Goal: Communication & Community: Share content

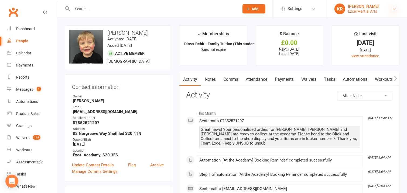
click at [394, 9] on icon at bounding box center [394, 9] width 4 height 4
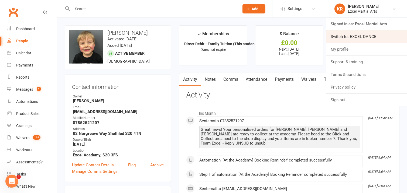
click at [364, 38] on link "Switch to: EXCEL DANCE" at bounding box center [366, 36] width 81 height 12
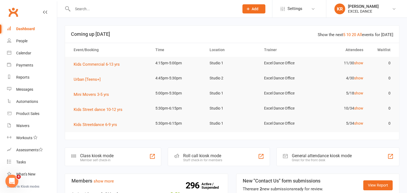
click at [26, 88] on div "Messages" at bounding box center [24, 89] width 17 height 4
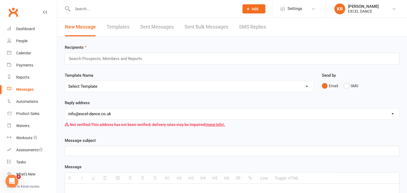
click at [121, 29] on link "Templates" at bounding box center [118, 27] width 23 height 19
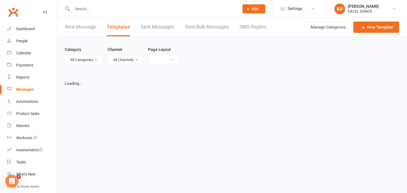
select select "list"
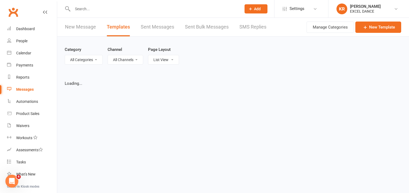
select select "100"
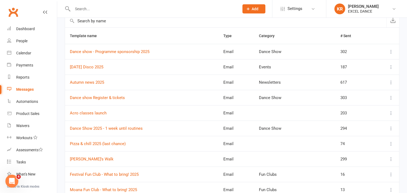
scroll to position [57, 0]
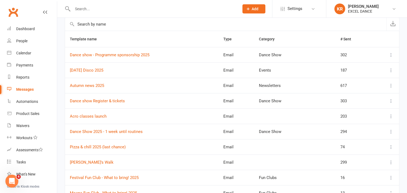
click at [110, 24] on input "text" at bounding box center [225, 24] width 321 height 13
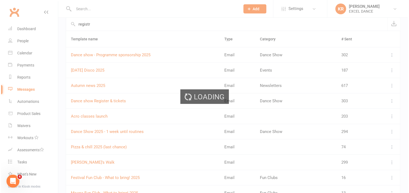
scroll to position [0, 0]
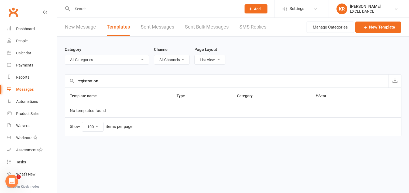
click at [84, 80] on input "registration" at bounding box center [227, 81] width 324 height 13
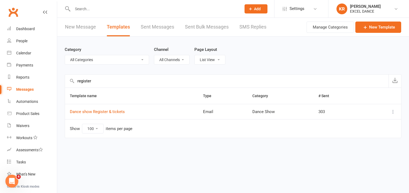
type input "register"
click at [393, 113] on icon at bounding box center [393, 111] width 5 height 5
click at [381, 125] on link "View" at bounding box center [369, 122] width 53 height 11
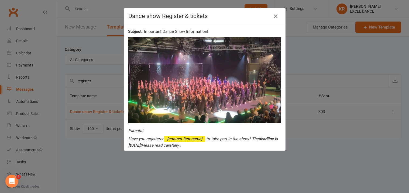
click at [274, 18] on icon "button" at bounding box center [275, 16] width 6 height 6
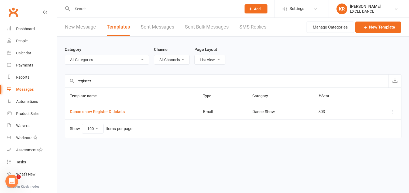
click at [394, 112] on icon at bounding box center [393, 111] width 5 height 5
click at [356, 143] on link "Duplicate" at bounding box center [369, 144] width 53 height 11
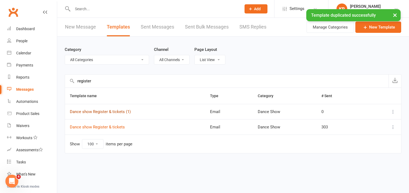
click at [119, 112] on link "Dance show Register & tickets (1)" at bounding box center [100, 112] width 61 height 5
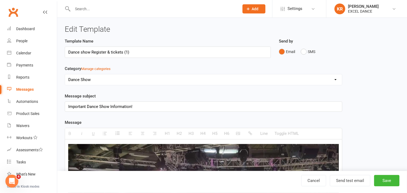
drag, startPoint x: 133, startPoint y: 52, endPoint x: 103, endPoint y: 53, distance: 30.0
click at [103, 53] on input "Dance show Register & tickets (1)" at bounding box center [168, 52] width 206 height 11
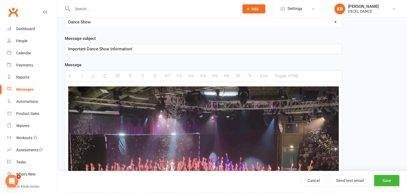
scroll to position [59, 0]
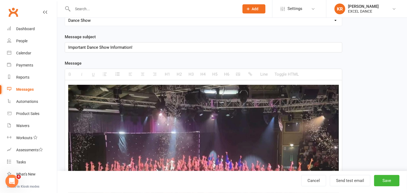
type input "Dance show Registration reminder last few"
drag, startPoint x: 141, startPoint y: 47, endPoint x: 66, endPoint y: 47, distance: 74.7
click at [66, 47] on div "Important Dance Show Information!" at bounding box center [203, 48] width 277 height 10
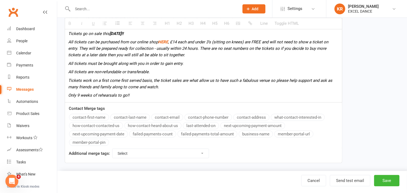
scroll to position [331, 0]
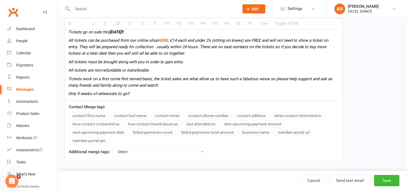
click at [103, 118] on button "contact-first-name" at bounding box center [89, 115] width 40 height 7
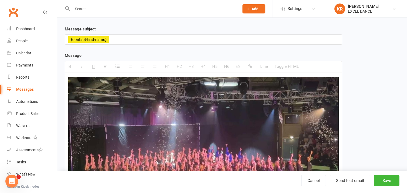
scroll to position [58, 0]
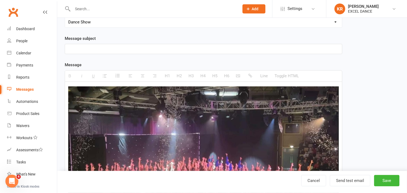
click at [74, 48] on div at bounding box center [203, 49] width 277 height 10
click at [68, 48] on div "Please confirm" at bounding box center [203, 49] width 277 height 10
click at [98, 48] on div "Please confirm" at bounding box center [203, 49] width 277 height 10
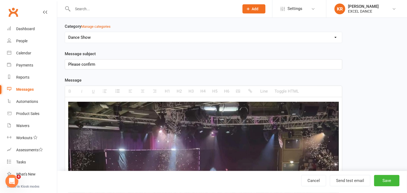
scroll to position [41, 0]
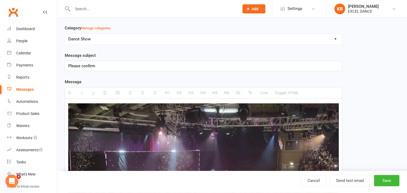
click at [68, 66] on div "Please confirm" at bounding box center [203, 66] width 277 height 10
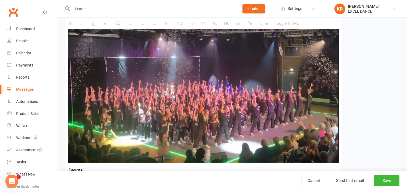
scroll to position [139, 0]
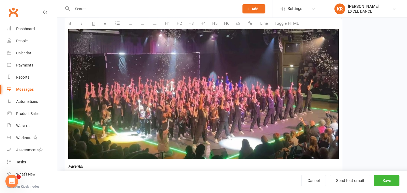
click at [309, 88] on img at bounding box center [203, 83] width 271 height 154
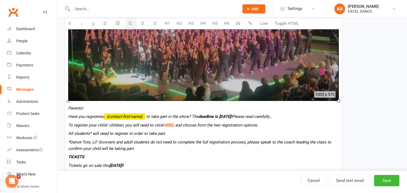
scroll to position [196, 0]
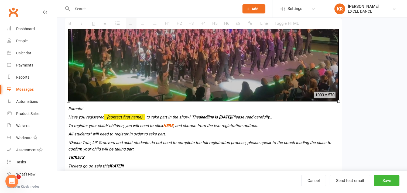
click at [162, 95] on div at bounding box center [203, 25] width 271 height 154
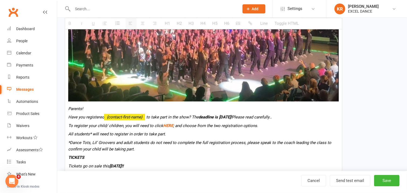
click at [174, 97] on img at bounding box center [203, 25] width 271 height 154
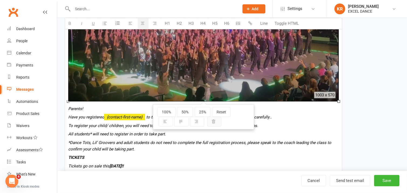
drag, startPoint x: 214, startPoint y: 123, endPoint x: 260, endPoint y: 116, distance: 45.8
click at [215, 123] on icon "button" at bounding box center [214, 122] width 4 height 4
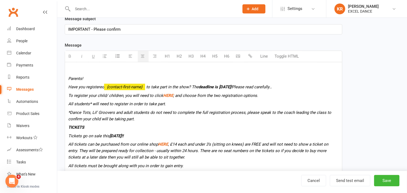
scroll to position [76, 0]
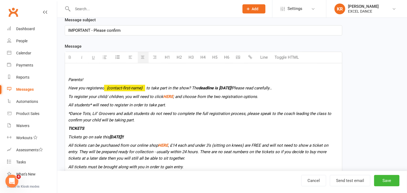
click at [78, 71] on p at bounding box center [203, 71] width 271 height 6
click at [67, 80] on div "Parents! Have you registered {contact-first-name} to take part in the show? The…" at bounding box center [203, 134] width 277 height 143
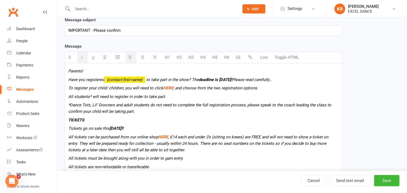
click at [95, 90] on icon "To register your child/ children, you will need to click HERE ; and choose from…" at bounding box center [163, 88] width 190 height 5
click at [68, 71] on div "Parents! Have you registered {contact-first-name} to take part in the show? The…" at bounding box center [203, 130] width 277 height 134
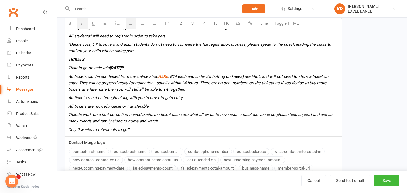
scroll to position [164, 0]
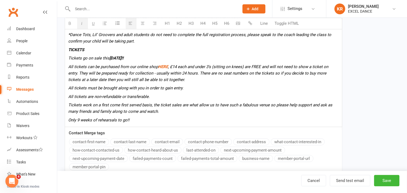
click at [103, 143] on button "contact-first-name" at bounding box center [89, 142] width 40 height 7
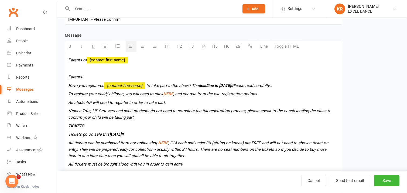
scroll to position [85, 0]
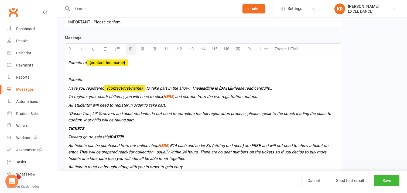
click at [100, 80] on p "Parents!" at bounding box center [203, 80] width 271 height 6
drag, startPoint x: 72, startPoint y: 73, endPoint x: 89, endPoint y: 73, distance: 17.0
click at [72, 72] on p at bounding box center [203, 71] width 271 height 6
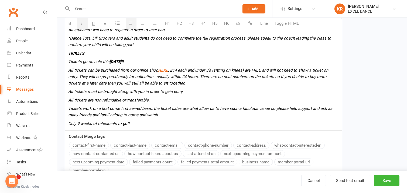
scroll to position [161, 0]
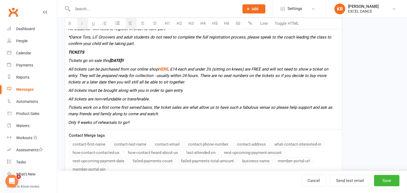
click at [101, 143] on button "contact-first-name" at bounding box center [89, 144] width 40 height 7
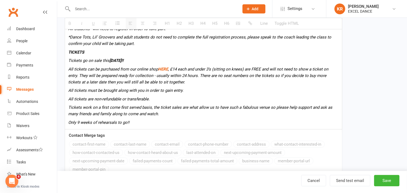
drag, startPoint x: 406, startPoint y: 128, endPoint x: 407, endPoint y: 125, distance: 3.4
click at [407, 125] on html "Prospect Member Non-attending contact Class / event Appointment Task Membership…" at bounding box center [203, 31] width 407 height 385
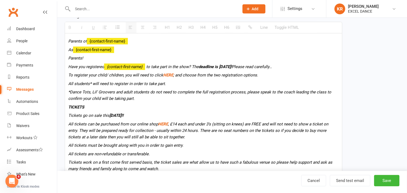
scroll to position [67, 0]
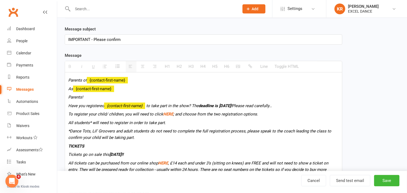
click at [133, 91] on p "As {contact-first-name}" at bounding box center [203, 89] width 271 height 6
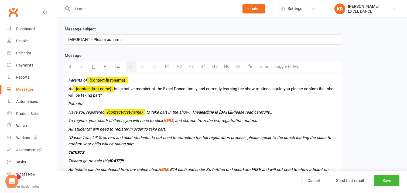
click at [319, 90] on span "is an active member of the Excel Dance family and currently learning the show r…" at bounding box center [200, 92] width 265 height 11
click at [327, 89] on span "is an active member of the Excel Dance family and currently learning the show r…" at bounding box center [202, 92] width 269 height 11
click at [96, 96] on p "As {contact-first-name} is an active member of the Excel Dance family and curre…" at bounding box center [203, 92] width 271 height 13
click at [274, 91] on p "As {contact-first-name} is an active member of the Excel Dance family and curre…" at bounding box center [203, 92] width 271 height 13
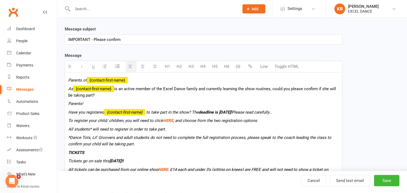
click at [273, 90] on span "is an active member of the Excel Dance family and currently learning the show r…" at bounding box center [202, 92] width 268 height 11
click at [70, 89] on icon "As" at bounding box center [70, 89] width 5 height 5
click at [69, 89] on icon "As" at bounding box center [70, 89] width 5 height 5
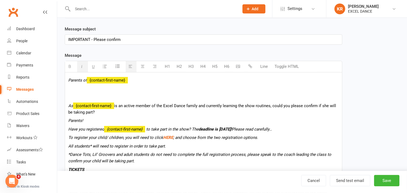
click at [82, 89] on p at bounding box center [203, 89] width 271 height 6
click at [125, 90] on icon "Unfortunately we do not have a registration" at bounding box center [107, 89] width 78 height 5
click at [167, 88] on p "Unfortunately we do not have a completed registration" at bounding box center [203, 89] width 271 height 6
click at [145, 88] on icon "Unfortunately we do not have a completed registration for" at bounding box center [120, 89] width 104 height 5
click at [177, 89] on p "Unfortunately we do not have a completed registration for" at bounding box center [203, 89] width 271 height 6
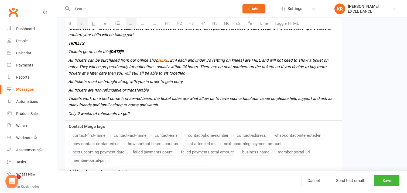
scroll to position [196, 0]
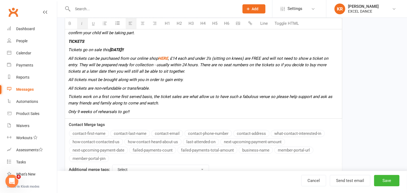
drag, startPoint x: 101, startPoint y: 135, endPoint x: 181, endPoint y: 133, distance: 80.1
click at [101, 135] on button "contact-first-name" at bounding box center [89, 133] width 40 height 7
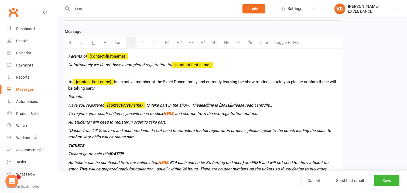
scroll to position [90, 0]
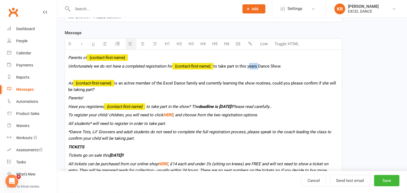
drag, startPoint x: 255, startPoint y: 67, endPoint x: 250, endPoint y: 71, distance: 6.9
click at [250, 71] on div "Parents of {contact-first-name} Unfortunately we do not have a completed regist…" at bounding box center [203, 137] width 277 height 175
drag, startPoint x: 256, startPoint y: 66, endPoint x: 254, endPoint y: 71, distance: 5.1
click at [254, 71] on div "Parents of {contact-first-name} Unfortunately we do not have a completed regist…" at bounding box center [203, 137] width 277 height 175
click at [256, 66] on span "to take part in this years Dance Show." at bounding box center [247, 66] width 68 height 5
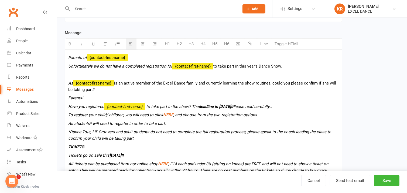
click at [287, 65] on p "Unfortunately we do not have a completed registration for {contact-first-name} …" at bounding box center [203, 66] width 271 height 6
click at [293, 68] on span "to take part in this year's Dance Show. Coule you please confirm that" at bounding box center [275, 66] width 124 height 5
click at [340, 68] on div "Parents of {contact-first-name} Unfortunately we do not have a completed regist…" at bounding box center [203, 137] width 277 height 175
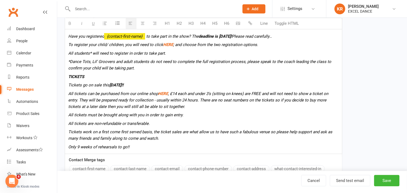
scroll to position [165, 0]
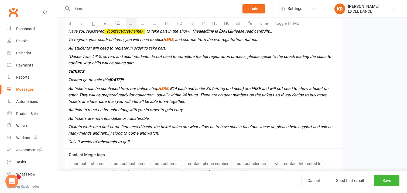
click at [92, 165] on button "contact-first-name" at bounding box center [89, 163] width 40 height 7
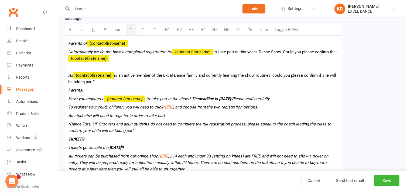
scroll to position [104, 0]
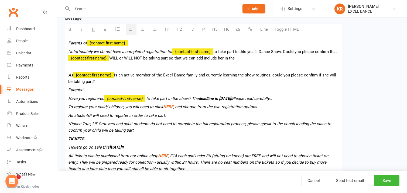
drag, startPoint x: 237, startPoint y: 58, endPoint x: 169, endPoint y: 59, distance: 67.4
click at [169, 59] on p "Unfortunately we do not have a completed registration for {contact-first-name} …" at bounding box center [203, 55] width 271 height 13
click at [171, 86] on div "Parents of {contact-first-name} Unfortunately we do not have a completed regist…" at bounding box center [203, 125] width 277 height 181
click at [145, 68] on p at bounding box center [203, 66] width 271 height 6
drag, startPoint x: 103, startPoint y: 83, endPoint x: 69, endPoint y: 74, distance: 35.3
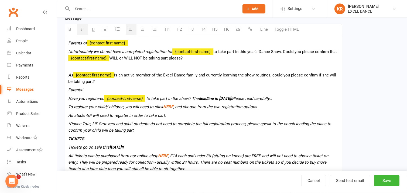
click at [69, 74] on p "As {contact-first-name} is an active member of the Excel Dance family and curre…" at bounding box center [203, 78] width 271 height 13
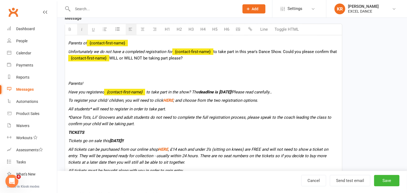
click at [91, 93] on icon "Have you registered {contact-first-name} to take part in the show? The deadline…" at bounding box center [170, 92] width 204 height 5
click at [79, 69] on p at bounding box center [203, 66] width 271 height 6
click at [187, 59] on p "Unfortunately we do not have a completed registration for {contact-first-name} …" at bounding box center [203, 55] width 271 height 13
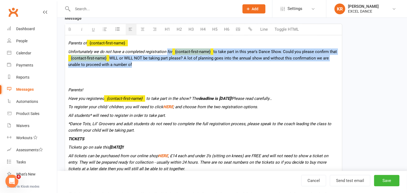
drag, startPoint x: 166, startPoint y: 52, endPoint x: 186, endPoint y: 67, distance: 25.0
click at [185, 76] on div "Parents of {contact-first-name} Unfortunately we do not have a completed regist…" at bounding box center [203, 125] width 277 height 181
click at [82, 30] on icon "button" at bounding box center [82, 29] width 4 height 4
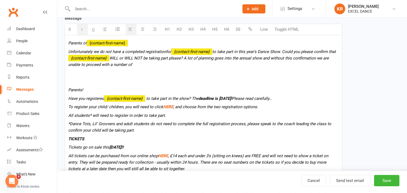
click at [180, 82] on p at bounding box center [203, 81] width 271 height 6
click at [158, 70] on p at bounding box center [203, 73] width 271 height 6
click at [138, 65] on p "Unfortunately we do not have a completed registration for {contact-first-name} …" at bounding box center [203, 58] width 271 height 19
click at [94, 65] on span "WILL or WILL NOT be taking part please? A lot of planning goes into the annual …" at bounding box center [198, 61] width 261 height 11
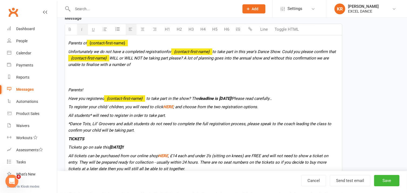
click at [107, 65] on span "WILL or WILL NOT be taking part please? A lot of planning goes into the annual …" at bounding box center [198, 61] width 261 height 11
drag, startPoint x: 126, startPoint y: 65, endPoint x: 159, endPoint y: 78, distance: 35.3
click at [127, 66] on p "Unfortunately we do not have a completed registration for {contact-first-name} …" at bounding box center [203, 58] width 271 height 19
click at [134, 87] on p "Parents!" at bounding box center [203, 90] width 271 height 6
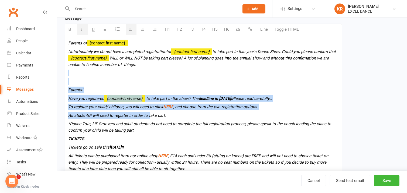
drag, startPoint x: 73, startPoint y: 74, endPoint x: 149, endPoint y: 115, distance: 85.7
click at [149, 115] on div "Parents of {contact-first-name} Unfortunately we do not have a completed regist…" at bounding box center [203, 125] width 277 height 181
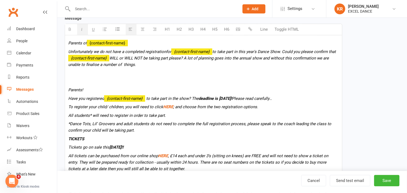
click at [124, 145] on b "[DATE]!!" at bounding box center [117, 147] width 14 height 5
drag, startPoint x: 166, startPoint y: 168, endPoint x: 68, endPoint y: 125, distance: 107.0
click at [68, 125] on div "Parents of {contact-first-name} Unfortunately we do not have a completed regist…" at bounding box center [203, 125] width 277 height 181
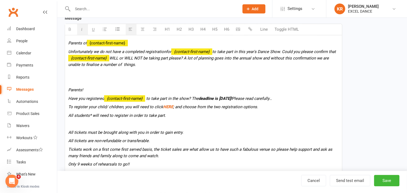
drag, startPoint x: 135, startPoint y: 165, endPoint x: 69, endPoint y: 123, distance: 78.7
click at [69, 123] on div "Parents of {contact-first-name} Unfortunately we do not have a completed regist…" at bounding box center [203, 103] width 277 height 136
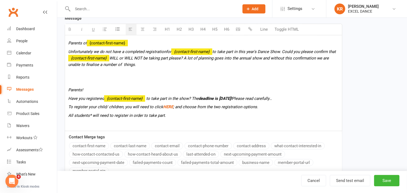
click at [108, 75] on p at bounding box center [203, 73] width 271 height 6
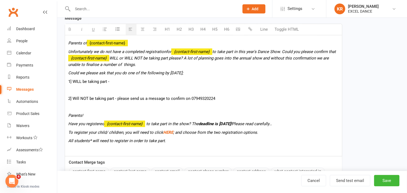
click at [202, 98] on p "2] Will NOT be taking part - please send us a message to confirm on 07949320224" at bounding box center [203, 98] width 271 height 6
click at [131, 74] on icon "Could we please ask that you do one of the following by [DATE];" at bounding box center [125, 73] width 115 height 5
click at [70, 30] on icon "button" at bounding box center [70, 29] width 4 height 4
click at [113, 59] on span "WILL or WILL NOT be taking part please? A lot of planning goes into the annual …" at bounding box center [198, 61] width 261 height 11
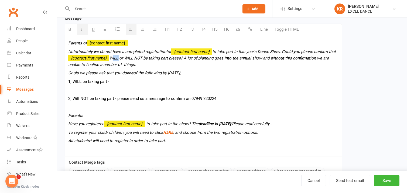
click at [113, 59] on span "WILL or WILL NOT be taking part please? A lot of planning goes into the annual …" at bounding box center [198, 61] width 261 height 11
click at [72, 33] on button "button" at bounding box center [70, 29] width 11 height 11
drag, startPoint x: 126, startPoint y: 56, endPoint x: 144, endPoint y: 57, distance: 17.5
click at [144, 57] on span "WILL or WILL NOT be taking part please? A lot of planning goes into the annual …" at bounding box center [198, 61] width 261 height 11
click at [69, 30] on icon "button" at bounding box center [70, 29] width 4 height 4
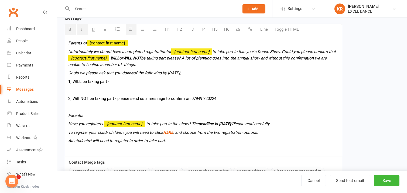
click at [159, 84] on p "1] WILL be taking part -" at bounding box center [203, 81] width 271 height 6
drag, startPoint x: 169, startPoint y: 74, endPoint x: 209, endPoint y: 71, distance: 40.0
click at [181, 72] on icon "Could we please ask that you do one of the following by [DATE];" at bounding box center [124, 73] width 112 height 5
click at [71, 29] on icon "button" at bounding box center [70, 29] width 4 height 4
click at [160, 89] on p at bounding box center [203, 90] width 271 height 6
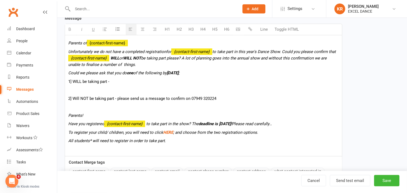
click at [77, 83] on p "1] WILL be taking part -" at bounding box center [203, 81] width 271 height 6
click at [68, 30] on icon "button" at bounding box center [70, 29] width 4 height 4
drag, startPoint x: 73, startPoint y: 99, endPoint x: 88, endPoint y: 98, distance: 15.1
click at [88, 98] on p "2] Will NOT be taking part - please send us a message to confirm on 07949 320224" at bounding box center [203, 98] width 271 height 6
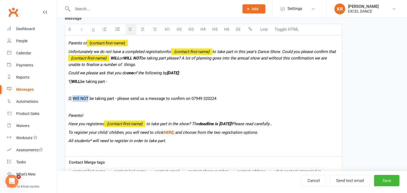
click at [71, 29] on icon "button" at bounding box center [70, 29] width 4 height 4
click at [129, 82] on p "1] WILL be taking part -" at bounding box center [203, 81] width 271 height 6
click at [224, 97] on p "2] Will NOT be taking part - please send us a message to confirm on 07949 320224" at bounding box center [203, 98] width 271 height 6
click at [142, 108] on p at bounding box center [203, 107] width 271 height 6
drag, startPoint x: 68, startPoint y: 133, endPoint x: 262, endPoint y: 132, distance: 193.9
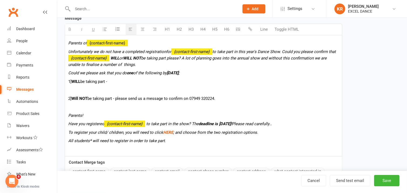
click at [262, 132] on p "To register your child/ children, you will need to click HERE ; and choose from…" at bounding box center [203, 132] width 271 height 6
click at [124, 80] on p "1] WILL be taking part -" at bounding box center [203, 81] width 271 height 6
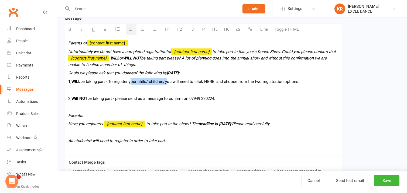
drag, startPoint x: 167, startPoint y: 83, endPoint x: 131, endPoint y: 83, distance: 35.6
click at [131, 83] on p "1] WILL be taking part - To register your child/ children, you will need to cli…" at bounding box center [203, 81] width 271 height 6
click at [191, 94] on p "1] WILL be taking part - To register you will need to click HERE; and choose fr…" at bounding box center [203, 89] width 271 height 23
click at [170, 80] on p "1] WILL be taking part - To register you will need to click HERE; and choose fr…" at bounding box center [203, 81] width 271 height 6
click at [265, 82] on p "1] WILL be taking part - To register you will need to click HERE; and choose fr…" at bounding box center [203, 81] width 271 height 6
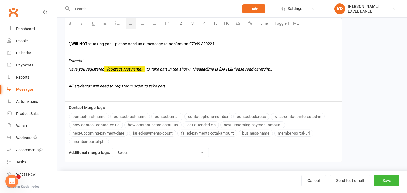
scroll to position [166, 0]
click at [106, 117] on button "contact-first-name" at bounding box center [89, 116] width 40 height 7
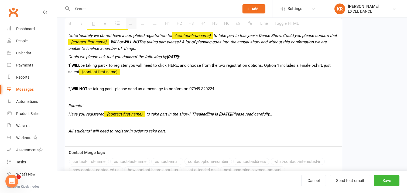
scroll to position [105, 0]
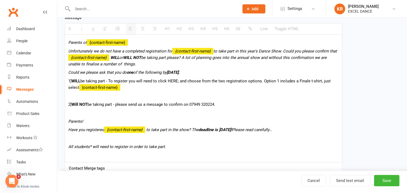
click at [119, 89] on p "1] WILL be taking part - To register you will need to click HERE; and choose fr…" at bounding box center [203, 84] width 271 height 13
click at [141, 89] on p "1] WILL be taking part - To register you will need to click HERE; and choose fr…" at bounding box center [203, 84] width 271 height 13
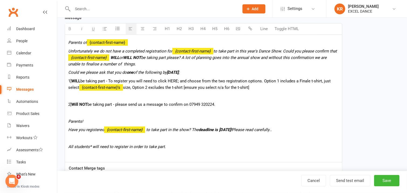
drag, startPoint x: 218, startPoint y: 88, endPoint x: 230, endPoint y: 90, distance: 12.9
click at [218, 88] on span "size, Option 2 excludes the t-shirt [ensure you select n/a for the t-shirt]" at bounding box center [186, 87] width 126 height 5
click at [225, 88] on span "size, Option 2 excludes the t-shirt [ensure you select 'n/a for the t-shirt]" at bounding box center [186, 87] width 127 height 5
drag, startPoint x: 326, startPoint y: 86, endPoint x: 302, endPoint y: 89, distance: 23.9
click at [302, 89] on span "size, Option 2 excludes the t-shirt [ensure you select 'n/a option 2 registrati…" at bounding box center [225, 87] width 204 height 5
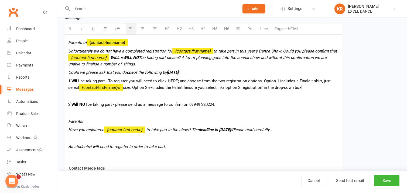
click at [285, 98] on p at bounding box center [203, 96] width 271 height 6
drag, startPoint x: 264, startPoint y: 81, endPoint x: 278, endPoint y: 80, distance: 14.6
click at [278, 80] on p "1] WILL be taking part - To register you will need to click HERE; and choose fr…" at bounding box center [203, 84] width 271 height 13
click at [71, 29] on icon "button" at bounding box center [70, 29] width 4 height 4
drag, startPoint x: 135, startPoint y: 88, endPoint x: 148, endPoint y: 88, distance: 13.0
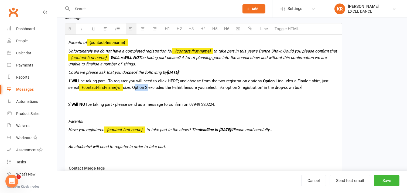
click at [148, 88] on span "size, Option 2 excludes the t-shirt [ensure you select 'n/a option 2 registrati…" at bounding box center [212, 87] width 179 height 5
click at [69, 28] on icon "button" at bounding box center [70, 29] width 4 height 4
click at [153, 103] on p "2] Will NOT be taking part - please send us a message to confirm on 07949 32022…" at bounding box center [203, 104] width 271 height 6
drag, startPoint x: 69, startPoint y: 73, endPoint x: 292, endPoint y: 146, distance: 234.6
click at [292, 146] on div "Parents of {contact-first-name} Unfortunately we do not have a completed regist…" at bounding box center [203, 99] width 277 height 128
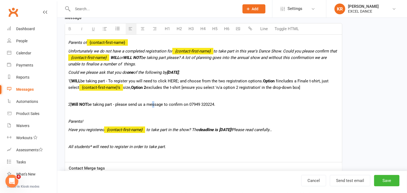
drag, startPoint x: 81, startPoint y: 28, endPoint x: 86, endPoint y: 31, distance: 6.5
click at [81, 28] on icon "button" at bounding box center [82, 29] width 4 height 4
click at [153, 95] on p at bounding box center [203, 96] width 271 height 6
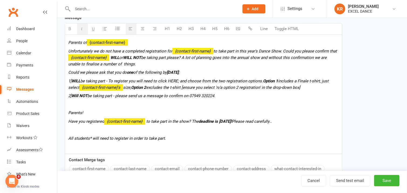
click at [163, 106] on p at bounding box center [203, 104] width 271 height 6
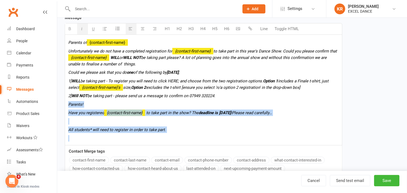
drag, startPoint x: 69, startPoint y: 105, endPoint x: 174, endPoint y: 136, distance: 109.6
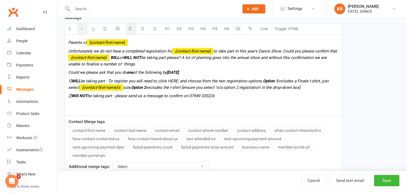
click at [158, 111] on div "Parents of {contact-first-name} Unfortunately we do not have a completed regist…" at bounding box center [203, 75] width 277 height 81
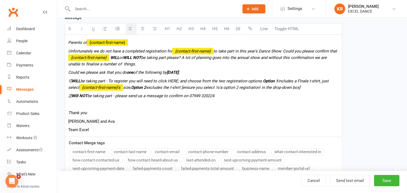
drag, startPoint x: 67, startPoint y: 123, endPoint x: 101, endPoint y: 132, distance: 34.9
click at [101, 132] on div "Parents of {contact-first-name} Unfortunately we do not have a completed regist…" at bounding box center [203, 86] width 277 height 102
click at [83, 31] on button "button" at bounding box center [82, 28] width 11 height 11
click at [106, 129] on p "Team Excel" at bounding box center [203, 130] width 271 height 6
click at [168, 118] on p "[PERSON_NAME] and Ava" at bounding box center [203, 121] width 271 height 6
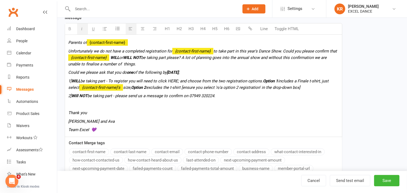
click at [124, 64] on span "WILL or WILL NOT be taking part please? A lot of planning goes into the annual …" at bounding box center [197, 60] width 258 height 11
click at [161, 95] on icon "2] Will NOT be taking part - please send us a message to confirm on 07949 32022…" at bounding box center [141, 96] width 147 height 5
click at [132, 74] on b "one" at bounding box center [130, 72] width 6 height 5
drag, startPoint x: 132, startPoint y: 73, endPoint x: 113, endPoint y: 47, distance: 32.1
click at [131, 72] on b "one" at bounding box center [130, 72] width 6 height 5
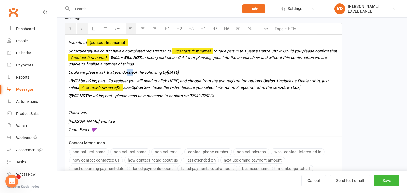
click at [96, 32] on button "button" at bounding box center [93, 28] width 9 height 11
click at [197, 87] on span "size, Option 2 excludes the t-shirt [ensure you select 'n/a option 2 registrati…" at bounding box center [211, 87] width 177 height 5
click at [73, 81] on b "WILL" at bounding box center [75, 81] width 9 height 5
click at [81, 96] on b "Will NOT" at bounding box center [79, 96] width 16 height 5
click at [132, 105] on p at bounding box center [203, 104] width 271 height 6
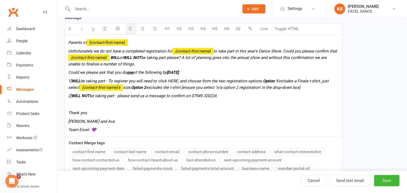
click at [260, 107] on p at bounding box center [203, 104] width 271 height 6
click at [174, 82] on icon "1] WILL be taking part - To register you will need to click HERE; and choose fr…" at bounding box center [198, 84] width 260 height 11
click at [171, 81] on icon "1] WILL be taking part - To register you will need to click HERE; and choose fr…" at bounding box center [198, 84] width 260 height 11
click at [69, 27] on icon "button" at bounding box center [70, 29] width 4 height 4
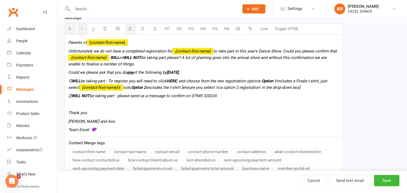
click at [251, 29] on icon "button" at bounding box center [250, 28] width 4 height 4
click at [261, 102] on p at bounding box center [203, 104] width 271 height 6
click at [264, 80] on b "Option 1" at bounding box center [269, 81] width 15 height 5
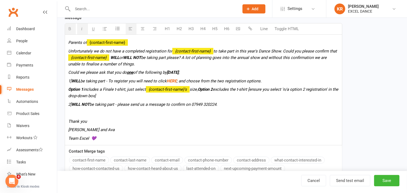
scroll to position [113, 0]
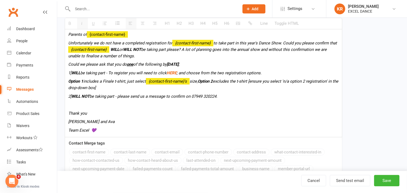
click at [118, 102] on p at bounding box center [203, 105] width 271 height 6
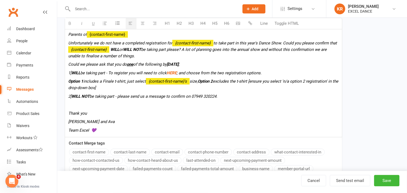
click at [105, 106] on p at bounding box center [203, 105] width 271 height 6
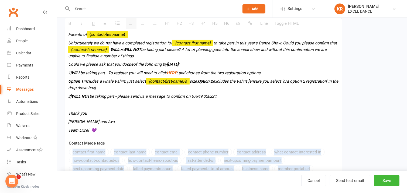
drag, startPoint x: 406, startPoint y: 150, endPoint x: 406, endPoint y: 154, distance: 3.6
click at [406, 154] on div "Edit Template Template Name Dance show Registration reminder last few Send by E…" at bounding box center [232, 57] width 350 height 305
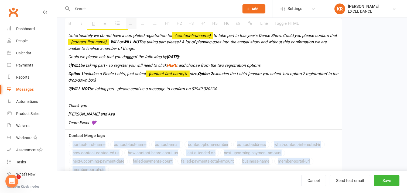
scroll to position [129, 0]
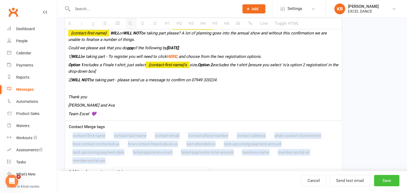
click at [382, 181] on button "Save" at bounding box center [386, 180] width 25 height 11
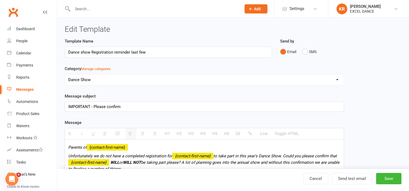
select select "100"
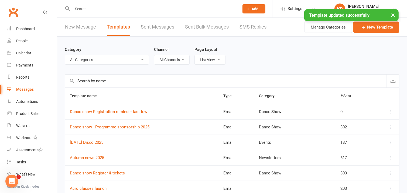
click at [80, 29] on link "New Message" at bounding box center [80, 27] width 31 height 19
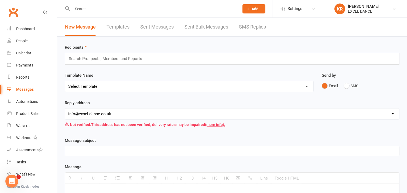
click at [122, 29] on link "Templates" at bounding box center [118, 27] width 23 height 19
select select "100"
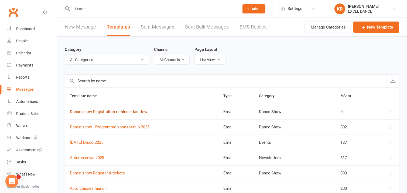
click at [120, 113] on link "Dance show Registration reminder last few" at bounding box center [108, 112] width 77 height 5
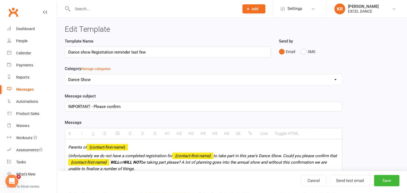
click at [66, 148] on div "Parents of {contact-first-name} Unfortunately we do not have a completed regist…" at bounding box center [203, 195] width 277 height 111
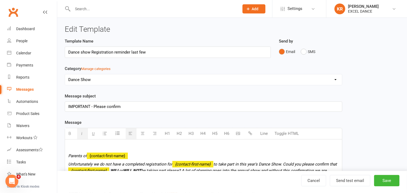
click at [105, 146] on p at bounding box center [203, 147] width 271 height 6
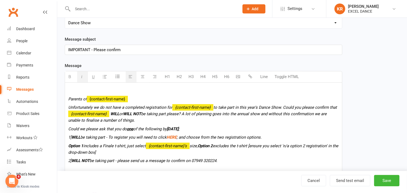
scroll to position [55, 0]
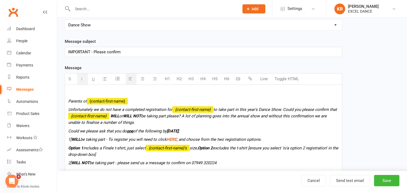
click at [238, 82] on button "button" at bounding box center [238, 79] width 11 height 11
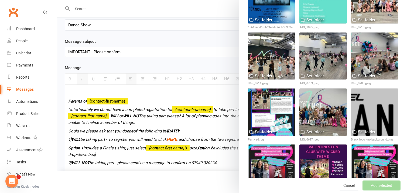
scroll to position [694, 0]
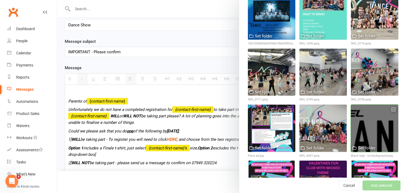
click at [378, 126] on div at bounding box center [374, 128] width 47 height 47
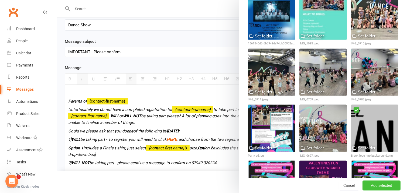
click at [378, 186] on button "Add selected" at bounding box center [381, 186] width 38 height 10
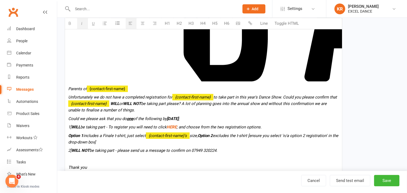
scroll to position [306, 0]
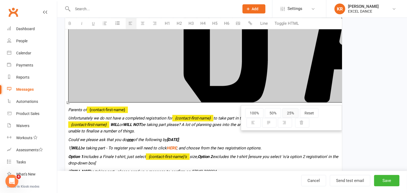
click at [292, 114] on button "25%" at bounding box center [290, 113] width 16 height 10
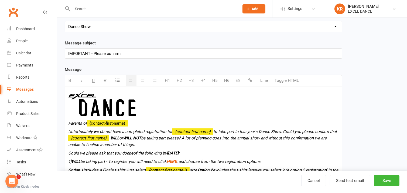
scroll to position [55, 0]
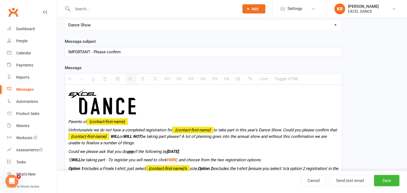
click at [378, 71] on div "Template Name Dance show Registration reminder last few Send by Email SMS Categ…" at bounding box center [232, 138] width 343 height 310
drag, startPoint x: 67, startPoint y: 122, endPoint x: 104, endPoint y: 128, distance: 37.8
click at [67, 123] on div "Parents of {contact-first-name} Unfortunately we do not have a completed regist…" at bounding box center [203, 155] width 277 height 140
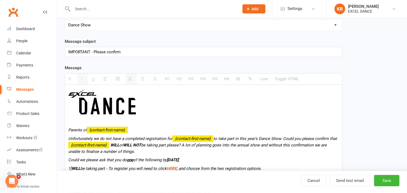
click at [354, 116] on div "Template Name Dance show Registration reminder last few Send by Email SMS Categ…" at bounding box center [232, 142] width 343 height 319
click at [390, 179] on button "Save" at bounding box center [386, 180] width 25 height 11
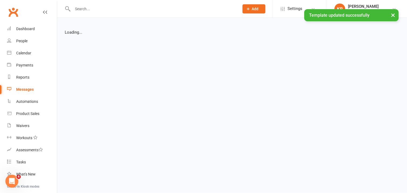
select select "list"
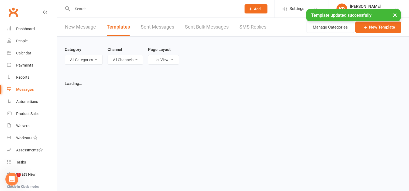
select select "100"
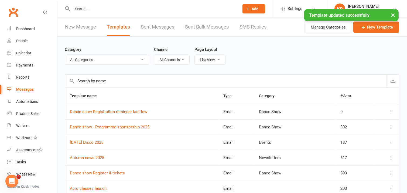
click at [80, 25] on link "New Message" at bounding box center [80, 27] width 31 height 19
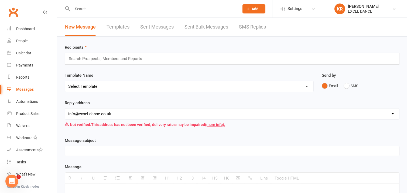
click at [96, 88] on select "Select Template [Email] Parking and Safe Drop off of Children [Email] Parking a…" at bounding box center [189, 86] width 248 height 11
select select "56"
click at [65, 81] on select "Select Template [Email] Parking and Safe Drop off of Children [Email] Parking a…" at bounding box center [189, 86] width 248 height 11
click at [162, 58] on div "Search Prospects, Members and Reports" at bounding box center [232, 59] width 335 height 12
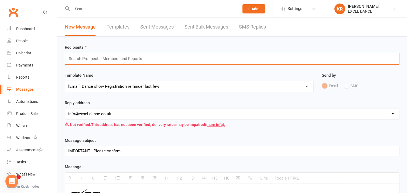
click at [93, 60] on input "text" at bounding box center [107, 58] width 79 height 7
paste input "[PERSON_NAME] [PERSON_NAME] [PERSON_NAME] [PERSON_NAME]/[PERSON_NAME] [PERSON_N…"
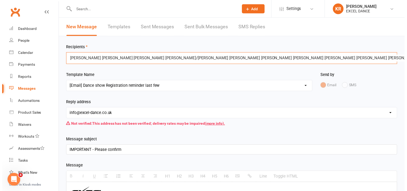
scroll to position [0, 411]
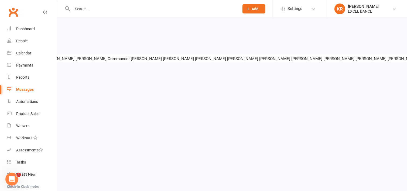
click at [368, 60] on input "[PERSON_NAME] [PERSON_NAME] [PERSON_NAME] [PERSON_NAME]/[PERSON_NAME] [PERSON_N…" at bounding box center [56, 58] width 799 height 7
click at [61, 59] on input "[PERSON_NAME] [PERSON_NAME] [PERSON_NAME] [PERSON_NAME]/[PERSON_NAME] [PERSON_N…" at bounding box center [56, 58] width 799 height 7
click at [329, 59] on input "[PERSON_NAME] [PERSON_NAME] [PERSON_NAME] [PERSON_NAME]/[PERSON_NAME] [PERSON_N…" at bounding box center [58, 58] width 799 height 7
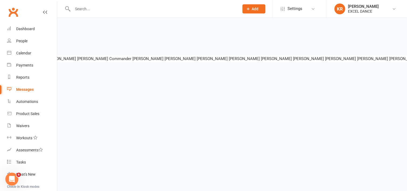
click at [370, 59] on input "[PERSON_NAME] [PERSON_NAME] [PERSON_NAME] [PERSON_NAME]/[PERSON_NAME] [PERSON_N…" at bounding box center [59, 58] width 800 height 7
click at [305, 60] on input "[PERSON_NAME] [PERSON_NAME] [PERSON_NAME] [PERSON_NAME]/[PERSON_NAME] [PERSON_N…" at bounding box center [59, 58] width 801 height 7
click at [276, 60] on input "[PERSON_NAME] [PERSON_NAME] [PERSON_NAME] [PERSON_NAME]/[PERSON_NAME] [PERSON_N…" at bounding box center [60, 58] width 802 height 7
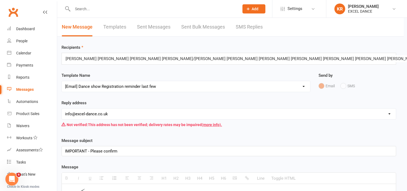
scroll to position [0, 0]
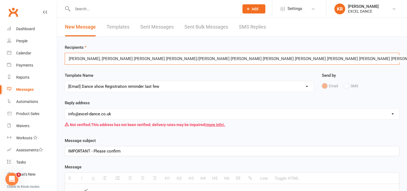
drag, startPoint x: 118, startPoint y: 58, endPoint x: 170, endPoint y: 78, distance: 55.7
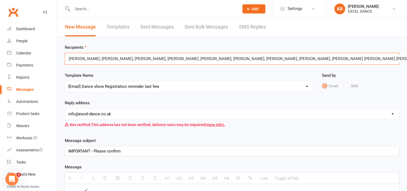
drag, startPoint x: 365, startPoint y: 58, endPoint x: 369, endPoint y: 62, distance: 5.0
drag, startPoint x: 287, startPoint y: 58, endPoint x: 261, endPoint y: 59, distance: 25.9
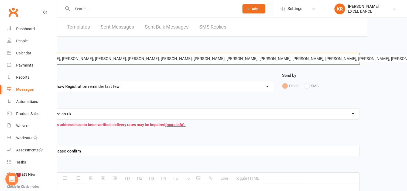
scroll to position [0, 44]
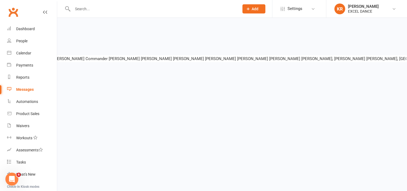
drag, startPoint x: 346, startPoint y: 59, endPoint x: 409, endPoint y: 125, distance: 90.6
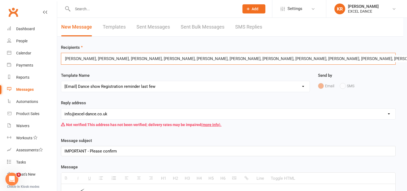
scroll to position [0, 3]
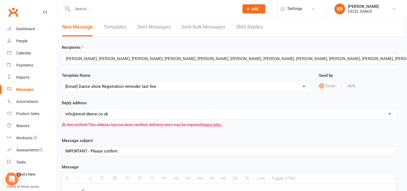
click at [282, 73] on div "Template Name Select Template [Email] Parking and Safe Drop off of Children [Em…" at bounding box center [186, 82] width 249 height 20
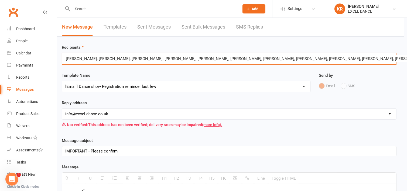
click at [107, 60] on input "[PERSON_NAME], [PERSON_NAME], [PERSON_NAME], [PERSON_NAME], [PERSON_NAME], [PER…" at bounding box center [236, 58] width 342 height 7
click at [88, 58] on input "[PERSON_NAME], [PERSON_NAME], [PERSON_NAME], [PERSON_NAME], [PERSON_NAME], [PER…" at bounding box center [236, 58] width 342 height 7
drag, startPoint x: 90, startPoint y: 59, endPoint x: 103, endPoint y: 63, distance: 14.2
click at [90, 60] on input "[PERSON_NAME], [PERSON_NAME], [PERSON_NAME], [PERSON_NAME], [PERSON_NAME], [PER…" at bounding box center [236, 58] width 342 height 7
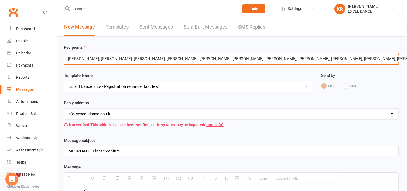
drag, startPoint x: 94, startPoint y: 60, endPoint x: 395, endPoint y: 58, distance: 300.5
click at [395, 58] on input "[PERSON_NAME], [PERSON_NAME], [PERSON_NAME], [PERSON_NAME], [PERSON_NAME], [PER…" at bounding box center [238, 58] width 342 height 7
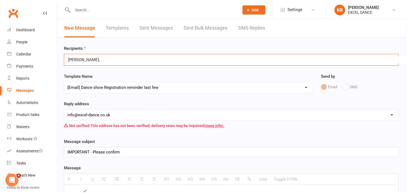
scroll to position [0, 0]
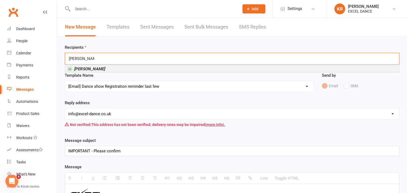
type input "[PERSON_NAME]"
click at [153, 69] on li "[PERSON_NAME]" at bounding box center [232, 69] width 334 height 7
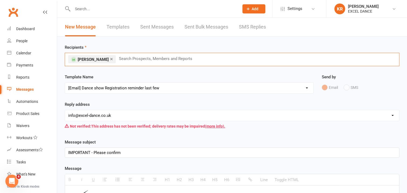
click at [131, 59] on input "text" at bounding box center [157, 58] width 79 height 7
paste input "[PERSON_NAME], [PERSON_NAME], [PERSON_NAME], [PERSON_NAME], [PERSON_NAME], [PER…"
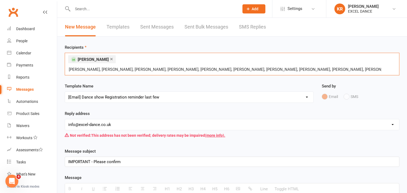
click at [114, 59] on div "× [PERSON_NAME] [PERSON_NAME], [PERSON_NAME], [PERSON_NAME], [PERSON_NAME], [PE…" at bounding box center [232, 64] width 335 height 23
click at [122, 59] on div "× [PERSON_NAME] [PERSON_NAME], [PERSON_NAME], [PERSON_NAME], [PERSON_NAME], [PE…" at bounding box center [232, 64] width 335 height 23
click at [69, 69] on input "[PERSON_NAME], [PERSON_NAME], [PERSON_NAME], [PERSON_NAME], [PERSON_NAME], [PER…" at bounding box center [225, 69] width 314 height 7
type input "[PERSON_NAME], [PERSON_NAME], [PERSON_NAME], [PERSON_NAME], [PERSON_NAME], [PER…"
drag, startPoint x: 69, startPoint y: 70, endPoint x: 396, endPoint y: 70, distance: 326.9
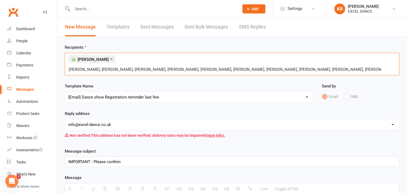
click at [396, 70] on div "× [PERSON_NAME] [PERSON_NAME], [PERSON_NAME], [PERSON_NAME], [PERSON_NAME], [PE…" at bounding box center [232, 64] width 335 height 23
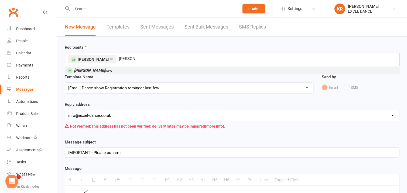
type input "[PERSON_NAME]"
click at [112, 72] on li "[PERSON_NAME]" at bounding box center [232, 70] width 334 height 7
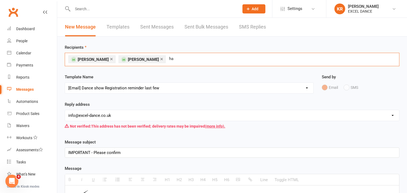
type input "h"
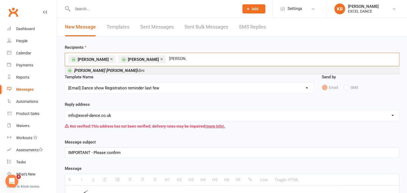
type input "[PERSON_NAME] [PERSON_NAME]"
click at [127, 71] on li "[PERSON_NAME] [PERSON_NAME]" at bounding box center [232, 70] width 334 height 7
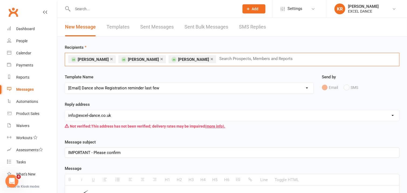
paste input "[PERSON_NAME], [PERSON_NAME], [PERSON_NAME], [PERSON_NAME], [PERSON_NAME], [PER…"
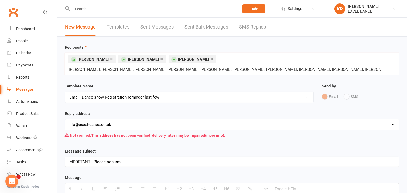
drag, startPoint x: 121, startPoint y: 70, endPoint x: 69, endPoint y: 69, distance: 51.8
click at [69, 69] on input "[PERSON_NAME], [PERSON_NAME], [PERSON_NAME], [PERSON_NAME], [PERSON_NAME], [PER…" at bounding box center [225, 69] width 314 height 7
type input "[PERSON_NAME], [PERSON_NAME], [PERSON_NAME], [PERSON_NAME], [PERSON_NAME], [PER…"
drag, startPoint x: 69, startPoint y: 70, endPoint x: 342, endPoint y: 70, distance: 273.5
click at [342, 70] on div "× [PERSON_NAME] × [PERSON_NAME] × [PERSON_NAME] [PERSON_NAME], [PERSON_NAME], […" at bounding box center [232, 64] width 335 height 23
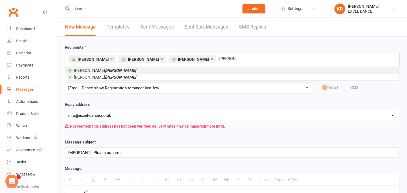
type input "[PERSON_NAME]"
click at [150, 71] on li "[PERSON_NAME]" at bounding box center [232, 70] width 334 height 7
type input "[PERSON_NAME]"
click at [204, 70] on li "[PERSON_NAME]" at bounding box center [232, 70] width 334 height 7
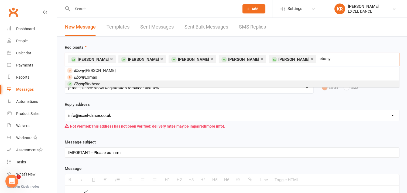
type input "ebony"
click at [176, 82] on li "[PERSON_NAME]" at bounding box center [232, 84] width 334 height 7
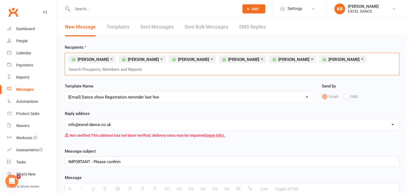
paste input "[PERSON_NAME], [PERSON_NAME], [PERSON_NAME], [PERSON_NAME], [PERSON_NAME], [PER…"
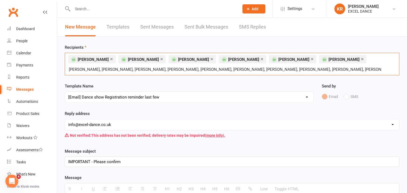
drag, startPoint x: 199, startPoint y: 68, endPoint x: 74, endPoint y: 77, distance: 125.5
click at [65, 72] on div "× [PERSON_NAME] × [PERSON_NAME] × [PERSON_NAME] × [PERSON_NAME] × [PERSON_NAME]…" at bounding box center [232, 64] width 335 height 23
type input ", [PERSON_NAME], [PERSON_NAME], [PERSON_NAME], [PERSON_NAME], [PERSON_NAME], [P…"
drag, startPoint x: 67, startPoint y: 70, endPoint x: 119, endPoint y: 70, distance: 51.8
click at [110, 70] on div "× [PERSON_NAME] × [PERSON_NAME] × [PERSON_NAME] × [PERSON_NAME] × [PERSON_NAME]…" at bounding box center [232, 64] width 335 height 23
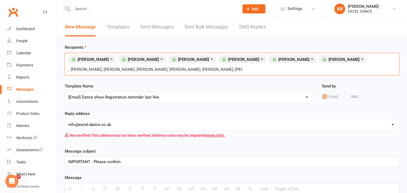
drag, startPoint x: 229, startPoint y: 71, endPoint x: 60, endPoint y: 69, distance: 168.3
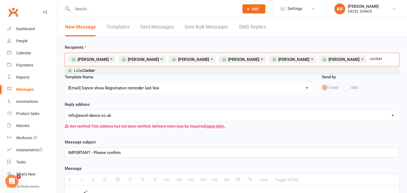
type input "cocker"
click at [100, 71] on li "[PERSON_NAME]" at bounding box center [232, 70] width 334 height 7
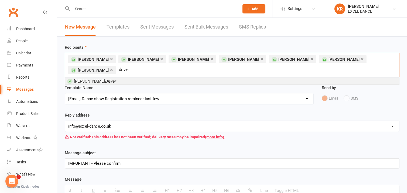
type input "driver"
click at [105, 79] on em "Driver" at bounding box center [110, 81] width 11 height 5
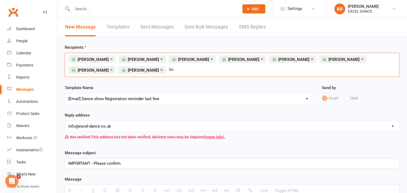
type input "b"
paste input "[PERSON_NAME], [PERSON_NAME], [PERSON_NAME], [PERSON_NAME], [PERSON_NAME], [PER…"
type input "[PERSON_NAME], [PERSON_NAME], [PERSON_NAME], [PERSON_NAME], [PERSON_NAME], [PER…"
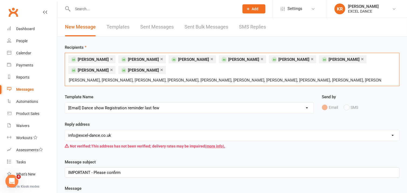
drag, startPoint x: 365, startPoint y: 81, endPoint x: 59, endPoint y: 81, distance: 306.4
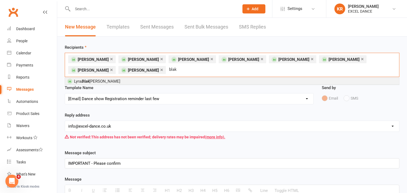
type input "blak"
click at [91, 83] on span "Lyra Blak [PERSON_NAME]" at bounding box center [97, 81] width 46 height 5
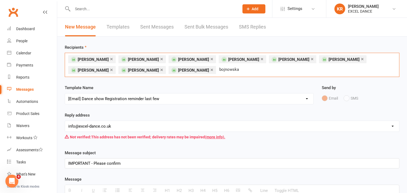
click at [219, 72] on input "bojnowska" at bounding box center [230, 69] width 23 height 7
click at [219, 71] on input "bojnowska" at bounding box center [230, 69] width 23 height 7
type input "b"
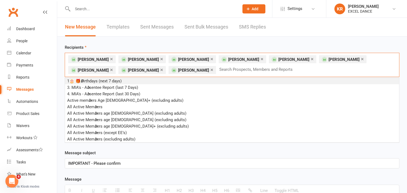
paste input "[PERSON_NAME], [PERSON_NAME], [PERSON_NAME], [PERSON_NAME], [PERSON_NAME], [PER…"
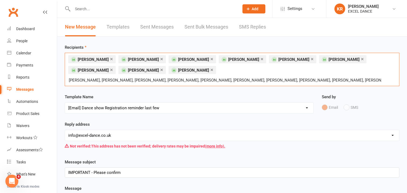
drag, startPoint x: 70, startPoint y: 81, endPoint x: 235, endPoint y: 79, distance: 164.8
click at [235, 79] on input "[PERSON_NAME], [PERSON_NAME], [PERSON_NAME], [PERSON_NAME], [PERSON_NAME], [PER…" at bounding box center [225, 80] width 314 height 7
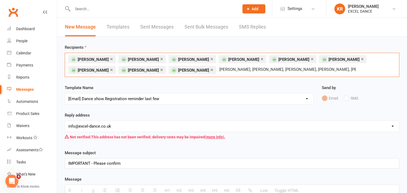
drag, startPoint x: 222, startPoint y: 70, endPoint x: 246, endPoint y: 70, distance: 23.7
click at [246, 70] on input "[PERSON_NAME], [PERSON_NAME], [PERSON_NAME], [PERSON_NAME], [PERSON_NAME]," at bounding box center [288, 69] width 138 height 7
drag, startPoint x: 280, startPoint y: 71, endPoint x: 258, endPoint y: 71, distance: 22.4
click at [258, 71] on div "× [PERSON_NAME] × [PERSON_NAME] × [PERSON_NAME] × [PERSON_NAME] × [PERSON_NAME]…" at bounding box center [232, 65] width 335 height 24
drag, startPoint x: 245, startPoint y: 70, endPoint x: 282, endPoint y: 69, distance: 36.7
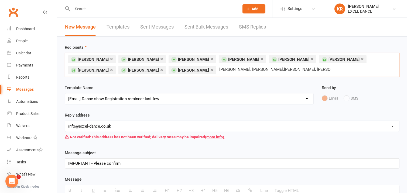
click at [282, 69] on div "× [PERSON_NAME] × [PERSON_NAME] × [PERSON_NAME] × [PERSON_NAME] × [PERSON_NAME]…" at bounding box center [232, 65] width 335 height 24
type input "[PERSON_NAME], [PERSON_NAME],[PERSON_NAME],"
click at [219, 69] on input "[PERSON_NAME], [PERSON_NAME],[PERSON_NAME]," at bounding box center [260, 69] width 82 height 7
drag, startPoint x: 168, startPoint y: 70, endPoint x: 252, endPoint y: 68, distance: 83.9
click at [252, 68] on div "× [PERSON_NAME] × [PERSON_NAME] × [PERSON_NAME] × [PERSON_NAME] × [PERSON_NAME]…" at bounding box center [232, 65] width 335 height 24
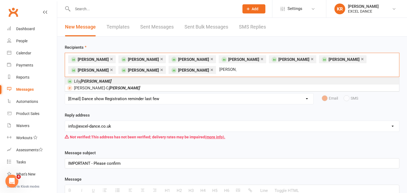
type input "[PERSON_NAME]"
click at [128, 81] on li "[PERSON_NAME]" at bounding box center [232, 81] width 334 height 7
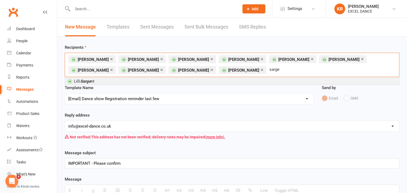
type input "sarge"
click at [168, 81] on li "[PERSON_NAME] nt" at bounding box center [232, 81] width 334 height 7
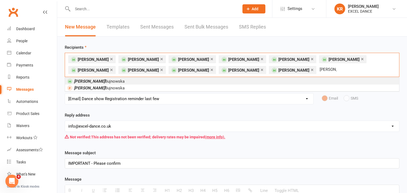
type input "[PERSON_NAME]"
click at [84, 81] on span "[PERSON_NAME]" at bounding box center [99, 81] width 51 height 5
type input "[PERSON_NAME]"
click at [166, 79] on li "[PERSON_NAME]" at bounding box center [232, 81] width 334 height 7
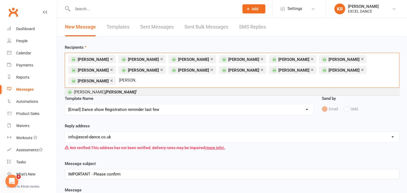
type input "[PERSON_NAME]"
click at [101, 89] on li "[PERSON_NAME]" at bounding box center [232, 92] width 334 height 7
type input "command"
click at [105, 90] on em "Command" at bounding box center [114, 92] width 18 height 5
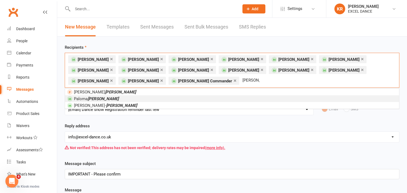
type input "[PERSON_NAME]"
click at [112, 98] on li "[PERSON_NAME]" at bounding box center [232, 98] width 334 height 7
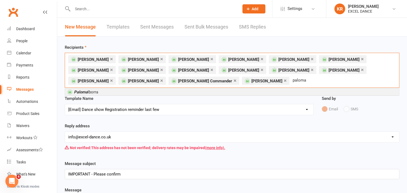
type input "paloma"
click at [134, 93] on li "[PERSON_NAME]" at bounding box center [232, 92] width 334 height 7
type input "butte"
click at [158, 93] on li "Penelope Butte ry" at bounding box center [232, 92] width 334 height 7
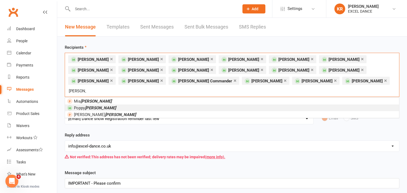
type input "[PERSON_NAME]"
click at [142, 105] on li "[PERSON_NAME]" at bounding box center [232, 108] width 334 height 7
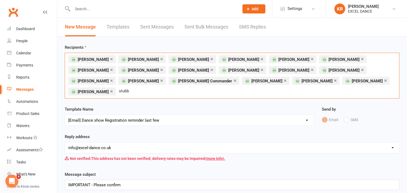
type input "[PERSON_NAME]"
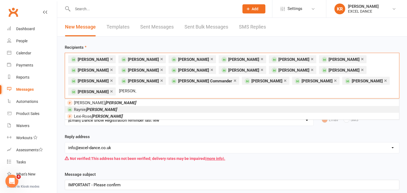
click at [110, 106] on li "[PERSON_NAME]" at bounding box center [232, 109] width 334 height 7
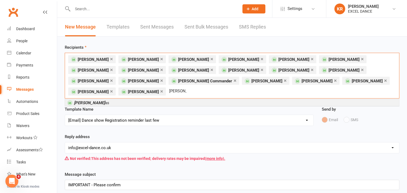
type input "[PERSON_NAME]"
click at [133, 100] on li "[PERSON_NAME] as" at bounding box center [232, 103] width 334 height 7
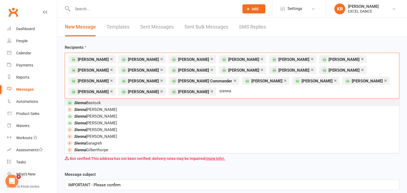
type input "sienna"
click at [110, 100] on li "[PERSON_NAME]" at bounding box center [232, 103] width 334 height 7
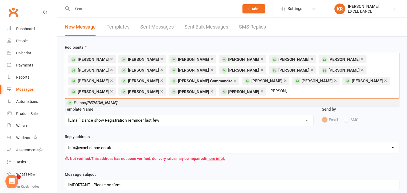
type input "[PERSON_NAME]"
click at [117, 102] on li "[PERSON_NAME]" at bounding box center [232, 103] width 334 height 7
type input "[PERSON_NAME]"
click at [98, 103] on li "[PERSON_NAME]" at bounding box center [232, 103] width 334 height 7
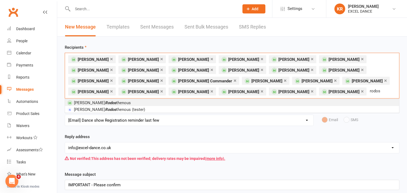
type input "rodos"
click at [159, 104] on li "[PERSON_NAME] thenous" at bounding box center [232, 103] width 334 height 7
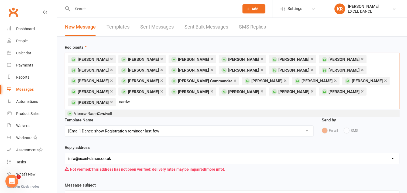
type input "cardw"
click at [124, 110] on li "Vienna-Rose Cardw ell" at bounding box center [232, 113] width 334 height 7
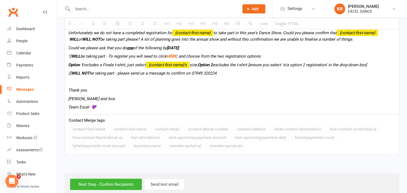
scroll to position [264, 0]
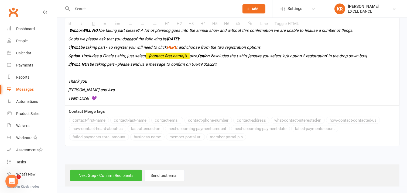
click at [112, 174] on input "Next Step - Confirm Recipients" at bounding box center [106, 175] width 72 height 11
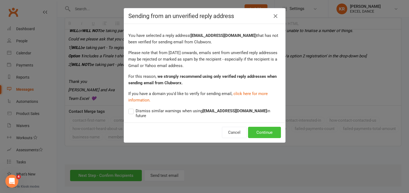
click at [259, 127] on button "Continue" at bounding box center [264, 132] width 33 height 11
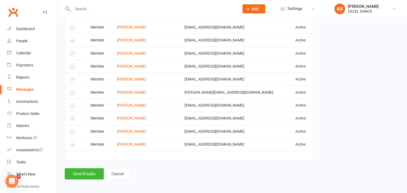
scroll to position [479, 0]
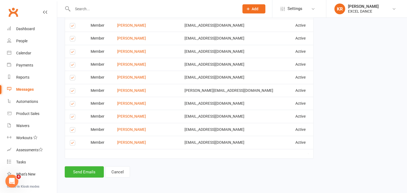
click at [72, 40] on label at bounding box center [73, 40] width 7 height 0
click at [72, 36] on input "checkbox" at bounding box center [72, 36] width 4 height 0
click at [83, 175] on button "Send Emails" at bounding box center [84, 172] width 39 height 11
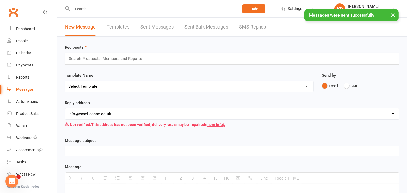
click at [114, 29] on link "Templates" at bounding box center [118, 27] width 23 height 19
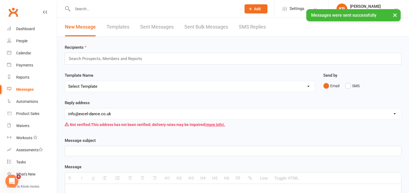
select select "100"
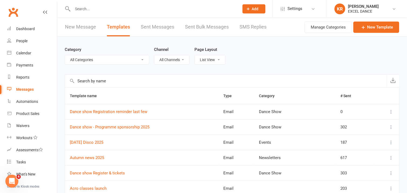
click at [90, 29] on link "New Message" at bounding box center [80, 27] width 31 height 19
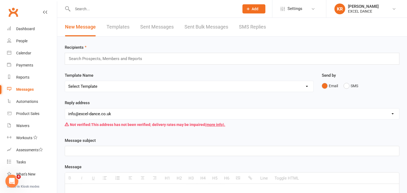
click at [118, 86] on select "Select Template [Email] Parking and Safe Drop off of Children [Email] Parking a…" at bounding box center [189, 86] width 248 height 11
select select "56"
click at [65, 81] on select "Select Template [Email] Parking and Safe Drop off of Children [Email] Parking a…" at bounding box center [189, 86] width 248 height 11
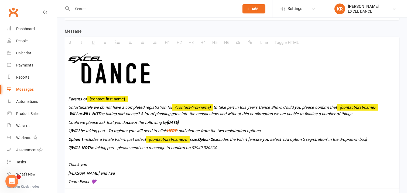
scroll to position [141, 0]
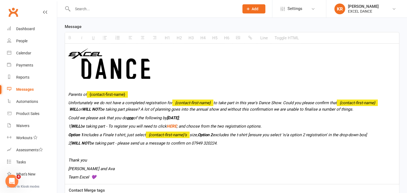
click at [87, 93] on icon "Parents of" at bounding box center [77, 94] width 19 height 5
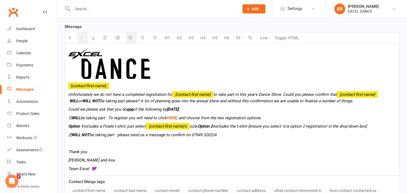
drag, startPoint x: 122, startPoint y: 106, endPoint x: 119, endPoint y: 106, distance: 3.0
click at [122, 106] on p "Could we please ask that you do one of the following by [DATE] ;" at bounding box center [232, 109] width 328 height 6
click at [68, 85] on p "{contact-first-name}" at bounding box center [232, 86] width 328 height 6
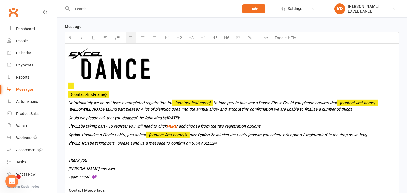
click at [138, 121] on div "{contact-first-name} Unfortunately we do not have a completed registration for …" at bounding box center [232, 114] width 334 height 141
drag, startPoint x: 215, startPoint y: 104, endPoint x: 172, endPoint y: 104, distance: 43.2
click at [172, 104] on p "Unfortunately we do not have a completed registration for {contact-first-name} …" at bounding box center [232, 106] width 328 height 13
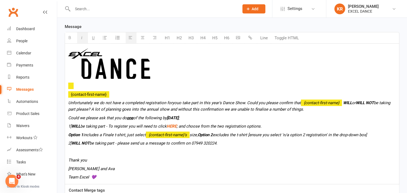
click at [171, 104] on icon "Unfortunately we do not have a completed registration foryou" at bounding box center [123, 103] width 111 height 5
click at [179, 103] on icon "Unfortunately we do not have a completed registration fo ryou" at bounding box center [124, 103] width 112 height 5
click at [180, 103] on span "o take part in this year's Dance Show. Could you please confirm that" at bounding box center [241, 103] width 122 height 5
click at [171, 105] on icon "Unfortunately we do not have a completed registration fo ryou t" at bounding box center [125, 103] width 114 height 5
click at [261, 131] on div "{contact-first-name} Unfortunately we do not have a completed registration for …" at bounding box center [232, 114] width 334 height 141
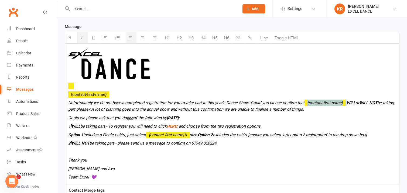
drag, startPoint x: 347, startPoint y: 102, endPoint x: 304, endPoint y: 103, distance: 42.9
click at [304, 103] on icon "o take part in this year's Dance Show. Could you please confirm that {contact-f…" at bounding box center [231, 106] width 326 height 11
click at [299, 103] on span "o take part in this year's Dance Show. Could you please confirm that you" at bounding box center [246, 103] width 129 height 5
drag, startPoint x: 298, startPoint y: 102, endPoint x: 309, endPoint y: 102, distance: 10.8
click at [309, 102] on span "o take part in this year's Dance Show. Could you please confirm that you" at bounding box center [246, 103] width 129 height 5
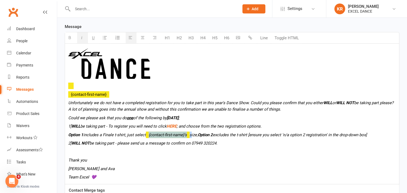
drag, startPoint x: 193, startPoint y: 135, endPoint x: 149, endPoint y: 135, distance: 44.0
click at [149, 135] on icon "Option 1 includes a Finale t-shirt, just select {contact-first-name}'s size, Op…" at bounding box center [217, 135] width 299 height 5
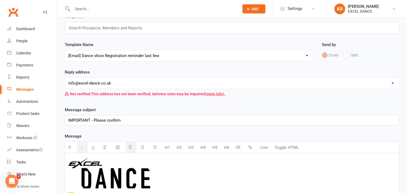
scroll to position [30, 0]
click at [144, 31] on input "text" at bounding box center [107, 28] width 79 height 7
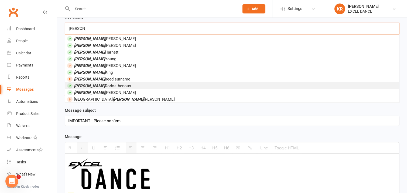
type input "[PERSON_NAME]"
click at [104, 87] on span "[PERSON_NAME]" at bounding box center [102, 86] width 57 height 5
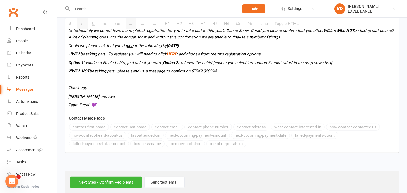
scroll to position [217, 0]
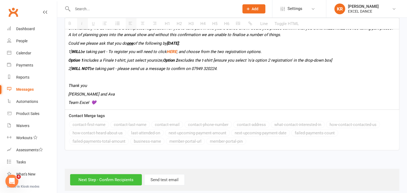
click at [114, 182] on input "Next Step - Confirm Recipients" at bounding box center [106, 180] width 72 height 11
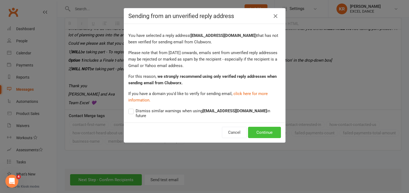
click at [256, 128] on button "Continue" at bounding box center [264, 132] width 33 height 11
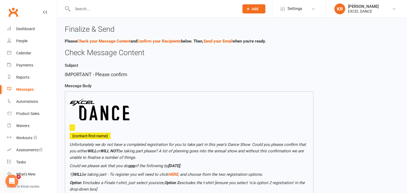
scroll to position [152, 0]
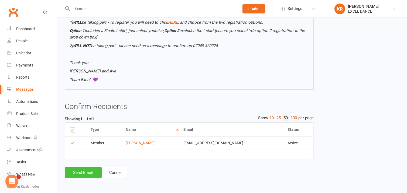
click at [80, 175] on button "Send Email" at bounding box center [83, 172] width 37 height 11
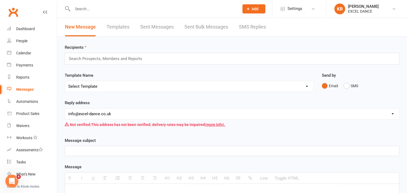
click at [127, 28] on link "Templates" at bounding box center [118, 27] width 23 height 19
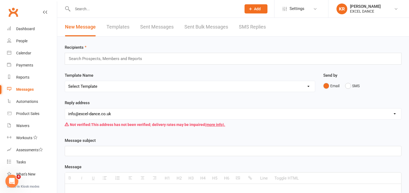
select select "100"
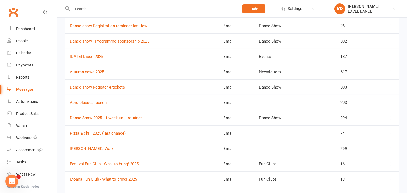
scroll to position [16, 0]
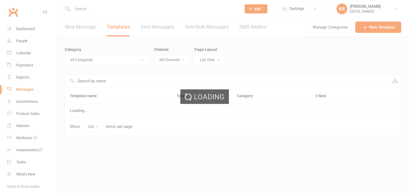
select select "100"
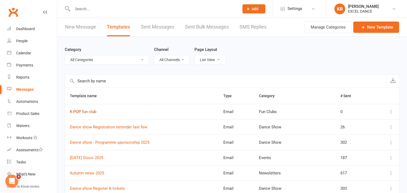
click at [90, 111] on link "K-POP fun club" at bounding box center [83, 112] width 26 height 5
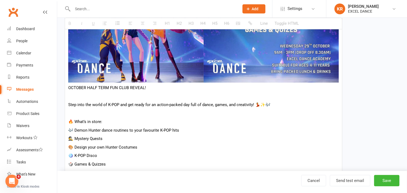
scroll to position [234, 0]
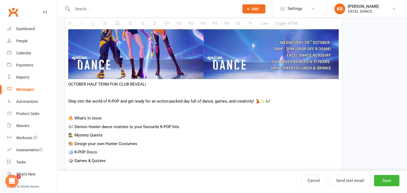
drag, startPoint x: 148, startPoint y: 86, endPoint x: 129, endPoint y: 86, distance: 18.1
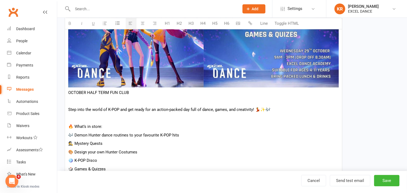
scroll to position [227, 0]
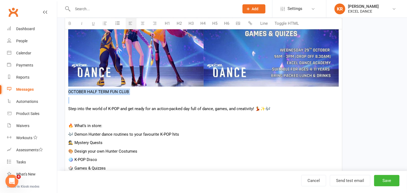
drag, startPoint x: 68, startPoint y: 93, endPoint x: 149, endPoint y: 98, distance: 81.3
click at [149, 98] on div "OCTOBER HALF TERM FUN CLUB Step into the world of K-POP and get ready for an ac…" at bounding box center [203, 99] width 277 height 373
click at [138, 22] on button "button" at bounding box center [143, 23] width 11 height 11
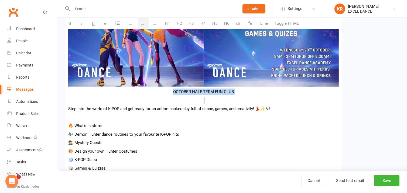
click at [180, 24] on button "H2" at bounding box center [179, 23] width 11 height 11
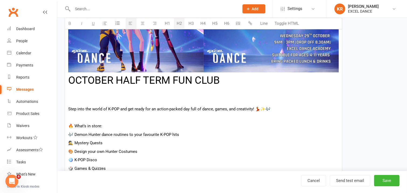
drag, startPoint x: 72, startPoint y: 80, endPoint x: 248, endPoint y: 80, distance: 176.1
click at [68, 24] on icon "button" at bounding box center [70, 23] width 4 height 4
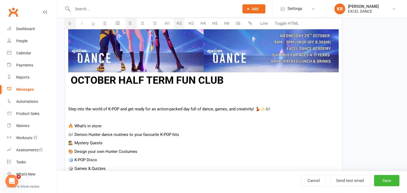
click at [141, 23] on icon "button" at bounding box center [143, 23] width 4 height 4
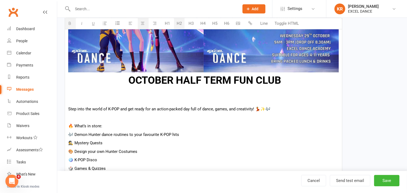
click at [243, 104] on div "OCTOBER HALF TERM FUN CLUB Step into the world of K-POP and get ready for an ac…" at bounding box center [203, 93] width 277 height 385
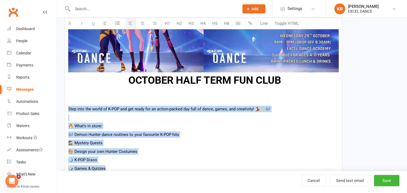
drag, startPoint x: 69, startPoint y: 109, endPoint x: 126, endPoint y: 171, distance: 84.5
click at [126, 171] on div "OCTOBER HALF TERM FUN CLUB Step into the world of K-POP and get ready for an ac…" at bounding box center [203, 93] width 277 height 385
click at [124, 150] on p "🎨 Design your own Hunter Costumes" at bounding box center [203, 152] width 271 height 6
click at [76, 119] on p at bounding box center [203, 118] width 271 height 6
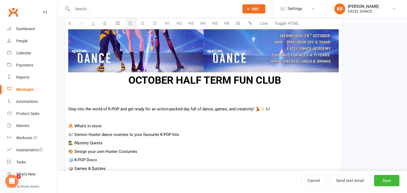
click at [74, 97] on h2 at bounding box center [203, 95] width 271 height 11
click at [67, 108] on div "OCTOBER HALF TERM FUN CLUB Step into the world of K-POP and get ready for an ac…" at bounding box center [203, 93] width 277 height 385
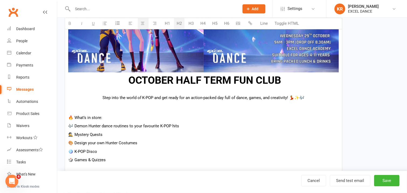
click at [181, 89] on div "OCTOBER HALF TERM FUN CLUB Step into the world of K-POP and get ready for an ac…" at bounding box center [203, 89] width 277 height 377
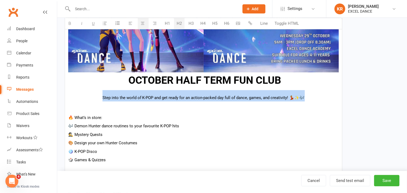
drag, startPoint x: 271, startPoint y: 92, endPoint x: 96, endPoint y: 87, distance: 174.8
click at [96, 87] on div "OCTOBER HALF TERM FUN CLUB Step into the world of K-POP and get ready for an ac…" at bounding box center [203, 89] width 277 height 377
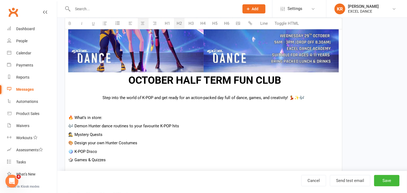
drag, startPoint x: 172, startPoint y: 116, endPoint x: 158, endPoint y: 112, distance: 13.9
click at [165, 113] on div "OCTOBER HALF TERM FUN CLUB Step into the world of K-POP and get ready for an ac…" at bounding box center [203, 89] width 277 height 377
click at [103, 107] on p at bounding box center [203, 109] width 271 height 6
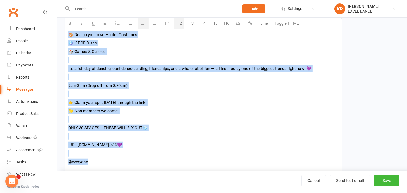
scroll to position [409, 0]
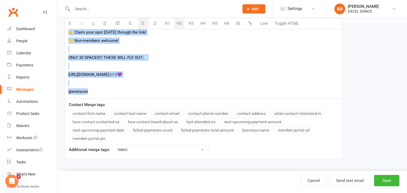
drag, startPoint x: 99, startPoint y: 47, endPoint x: 143, endPoint y: 96, distance: 65.9
click at [79, 23] on button "button" at bounding box center [82, 23] width 11 height 11
click at [108, 84] on p at bounding box center [203, 83] width 271 height 6
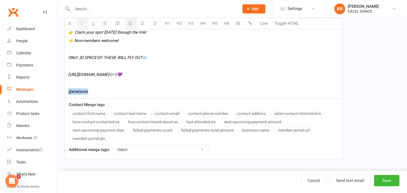
drag, startPoint x: 110, startPoint y: 96, endPoint x: 50, endPoint y: 91, distance: 60.4
click at [150, 64] on p at bounding box center [203, 66] width 271 height 6
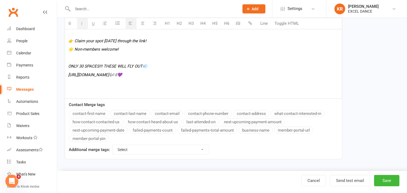
click at [144, 92] on p at bounding box center [203, 92] width 271 height 6
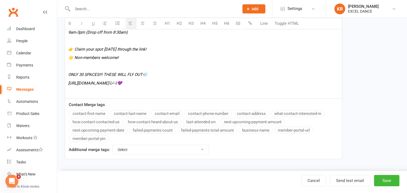
scroll to position [384, 0]
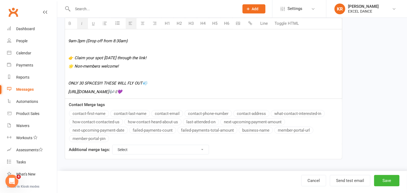
click at [235, 89] on p "https://shop.excel-dance.co.uk/products/k-pop-dance-camp🎶-🏻💜" at bounding box center [203, 92] width 271 height 6
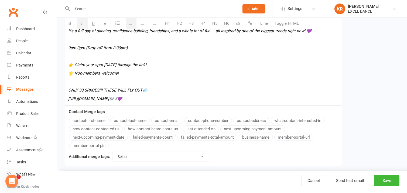
scroll to position [369, 0]
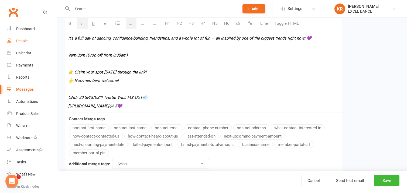
click at [17, 40] on div "People" at bounding box center [21, 41] width 11 height 4
click at [68, 98] on icon "ONLY 30 SPACES!!! THESE WILL FLY OUT💨" at bounding box center [107, 97] width 79 height 5
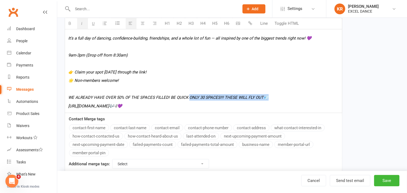
drag, startPoint x: 189, startPoint y: 95, endPoint x: 282, endPoint y: 97, distance: 93.1
click at [282, 97] on p "WE ALREADY HAVE OVER 50% OF THE SPACES FILLED! BE QUICK ONLY 30 SPACES!!! THESE…" at bounding box center [203, 97] width 271 height 6
drag, startPoint x: 68, startPoint y: 98, endPoint x: 215, endPoint y: 98, distance: 146.7
click at [215, 98] on p "WE ALREADY HAVE OVER 50% OF THE SPACES FILLED! BE QUICK" at bounding box center [203, 97] width 271 height 6
click at [73, 25] on button "button" at bounding box center [70, 23] width 11 height 11
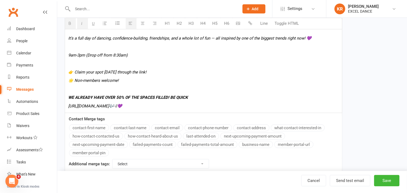
click at [143, 22] on icon "button" at bounding box center [143, 23] width 4 height 4
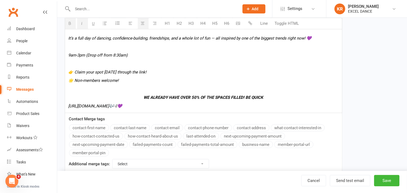
drag, startPoint x: 220, startPoint y: 65, endPoint x: 223, endPoint y: 66, distance: 3.2
click at [221, 65] on p at bounding box center [203, 63] width 271 height 6
drag, startPoint x: 135, startPoint y: 97, endPoint x: 295, endPoint y: 97, distance: 159.4
click at [295, 97] on p "WE ALREADY HAVE OVER 50% OF THE SPACES FILLED! BE QUICK" at bounding box center [203, 97] width 271 height 6
click at [178, 22] on button "H2" at bounding box center [179, 23] width 11 height 11
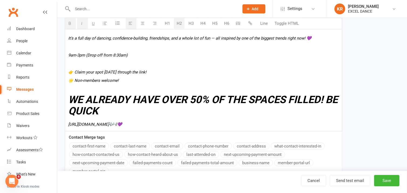
drag, startPoint x: 68, startPoint y: 97, endPoint x: 109, endPoint y: 112, distance: 43.7
click at [108, 112] on h2 "WE ALREADY HAVE OVER 50% OF THE SPACES FILLED! BE QUICK" at bounding box center [203, 105] width 271 height 23
click at [181, 22] on button "H2" at bounding box center [179, 23] width 11 height 11
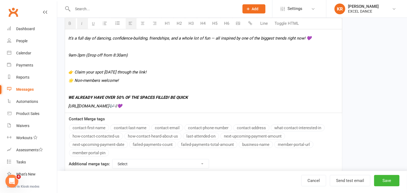
drag, startPoint x: 70, startPoint y: 97, endPoint x: 211, endPoint y: 97, distance: 141.3
click at [211, 97] on p "WE ALREADY HAVE OVER 50% OF THE SPACES FILLED! BE QUICK" at bounding box center [203, 97] width 271 height 6
click at [205, 27] on button "H4" at bounding box center [203, 23] width 11 height 11
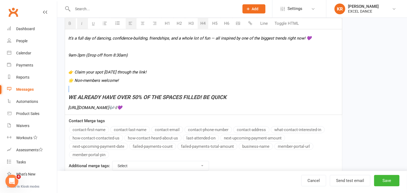
drag, startPoint x: 69, startPoint y: 97, endPoint x: 258, endPoint y: 89, distance: 188.7
drag, startPoint x: 253, startPoint y: 100, endPoint x: 69, endPoint y: 96, distance: 183.7
click at [69, 96] on h4 "WE ALREADY HAVE OVER 50% OF THE SPACES FILLED! BE QUICK" at bounding box center [203, 97] width 271 height 6
click at [142, 25] on icon "button" at bounding box center [143, 23] width 4 height 4
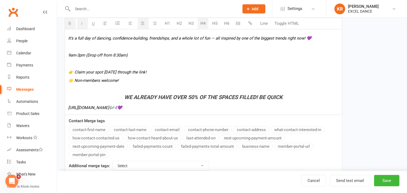
click at [204, 60] on p at bounding box center [203, 63] width 271 height 6
drag, startPoint x: 162, startPoint y: 105, endPoint x: 50, endPoint y: 106, distance: 111.9
click at [178, 70] on p "👉 Claim your spot today through the link!" at bounding box center [203, 72] width 271 height 6
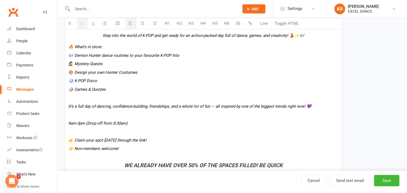
scroll to position [302, 0]
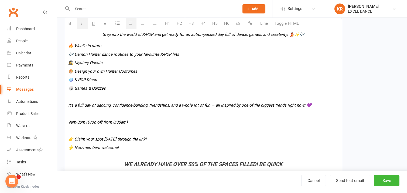
click at [72, 115] on p at bounding box center [203, 114] width 271 height 6
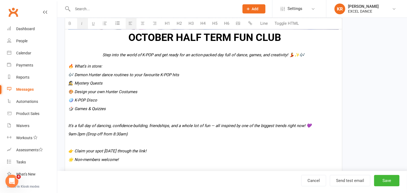
scroll to position [277, 0]
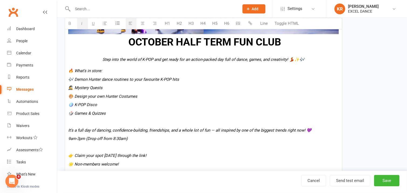
click at [112, 144] on p at bounding box center [203, 147] width 271 height 6
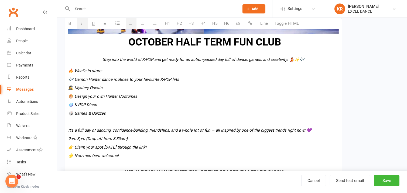
click at [120, 123] on p at bounding box center [203, 122] width 271 height 6
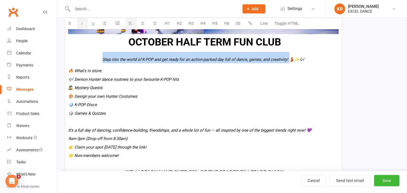
drag, startPoint x: 102, startPoint y: 58, endPoint x: 289, endPoint y: 61, distance: 187.5
click at [289, 61] on h2 "Step into the world of K-POP and get ready for an action-packed day full of dan…" at bounding box center [203, 57] width 271 height 11
click at [70, 25] on icon "button" at bounding box center [70, 23] width 4 height 4
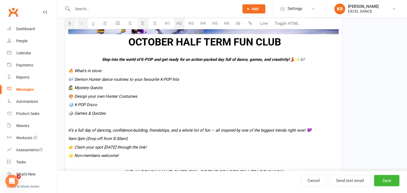
click at [247, 83] on div "OCTOBER HALF TERM FUN CLUB Step into the world of K-POP and get ready for an ac…" at bounding box center [203, 26] width 277 height 328
drag, startPoint x: 305, startPoint y: 58, endPoint x: 292, endPoint y: 59, distance: 13.2
click at [292, 59] on h2 "Step into the world of K-POP and get ready for an action-packed day full of dan…" at bounding box center [203, 57] width 271 height 11
click at [240, 96] on p "🎨 Design your own Hunter Costumes" at bounding box center [203, 96] width 271 height 6
drag, startPoint x: 80, startPoint y: 66, endPoint x: 72, endPoint y: 66, distance: 8.1
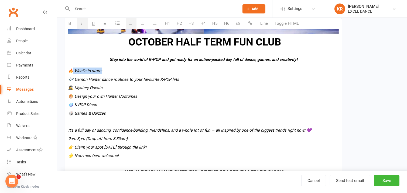
click at [72, 66] on div "OCTOBER HALF TERM FUN CLUB Step into the world of K-POP and get ready for an ac…" at bounding box center [203, 26] width 277 height 328
click at [70, 21] on icon "button" at bounding box center [70, 23] width 4 height 4
click at [73, 73] on icon "🔥 What’s in store:" at bounding box center [84, 71] width 33 height 5
click at [199, 94] on p "🎨 Design your own Hunter Costumes" at bounding box center [203, 96] width 271 height 6
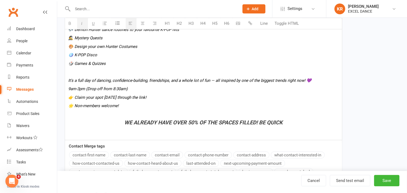
scroll to position [329, 0]
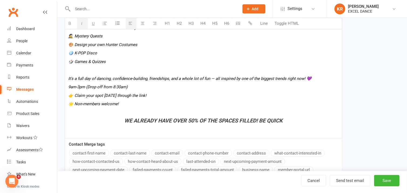
click at [256, 121] on b "WE ALREADY HAVE OVER 50% OF THE SPACES FILLED! BE QUICK" at bounding box center [203, 121] width 158 height 6
drag, startPoint x: 160, startPoint y: 120, endPoint x: 186, endPoint y: 121, distance: 25.9
click at [186, 121] on b "WE ALREADY HAVE OVER 50% OF THE SPACES FILLED ALREADY! BE QUICK" at bounding box center [203, 121] width 183 height 6
click at [94, 25] on icon "button" at bounding box center [93, 23] width 3 height 4
click at [228, 101] on p "🌟 Non-members welcome!" at bounding box center [203, 104] width 271 height 6
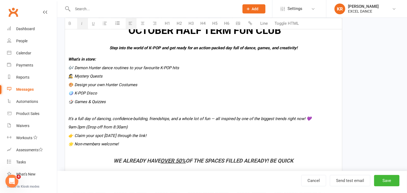
scroll to position [288, 0]
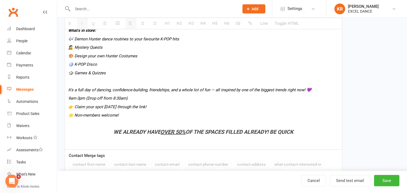
scroll to position [318, 0]
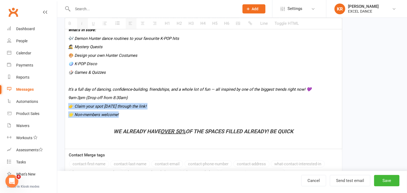
drag, startPoint x: 118, startPoint y: 115, endPoint x: 69, endPoint y: 107, distance: 49.7
click at [137, 113] on p "🌟 Non-members welcome!" at bounding box center [203, 115] width 271 height 6
click at [110, 109] on p "👉 Claim your spot today through the link!" at bounding box center [203, 106] width 271 height 6
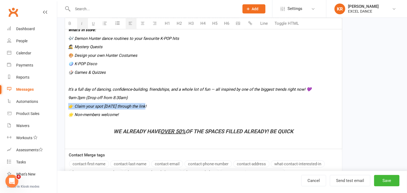
drag, startPoint x: 150, startPoint y: 106, endPoint x: 69, endPoint y: 107, distance: 81.2
click at [69, 107] on p "👉 Claim your spot today through the link!" at bounding box center [203, 106] width 271 height 6
drag, startPoint x: 83, startPoint y: 165, endPoint x: 91, endPoint y: 144, distance: 23.0
click at [83, 165] on button "contact-first-name" at bounding box center [89, 164] width 40 height 7
click at [206, 113] on p "🌟 Non-members welcome!" at bounding box center [203, 115] width 271 height 6
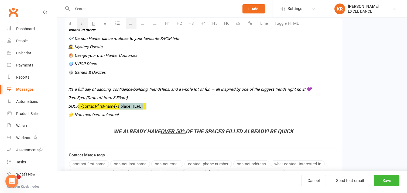
drag, startPoint x: 160, startPoint y: 108, endPoint x: 121, endPoint y: 105, distance: 39.2
click at [121, 105] on p "BOOK {contact-first-name}'s place HERE!" at bounding box center [203, 106] width 271 height 6
click at [71, 22] on icon "button" at bounding box center [70, 23] width 4 height 4
click at [172, 105] on p "BOOK {contact-first-name}'s place HERE!" at bounding box center [203, 106] width 271 height 6
click at [141, 107] on p "BOOK {contact-first-name}'s place HERE!" at bounding box center [203, 106] width 271 height 6
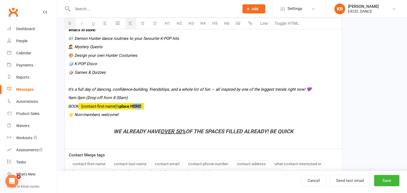
click at [141, 107] on p "BOOK {contact-first-name}'s place HERE!" at bounding box center [203, 106] width 271 height 6
click at [247, 20] on button "button" at bounding box center [250, 23] width 11 height 11
click at [142, 100] on p "9am-3pm (Drop off from 8:30am)" at bounding box center [203, 98] width 271 height 6
click at [119, 83] on p at bounding box center [203, 81] width 271 height 6
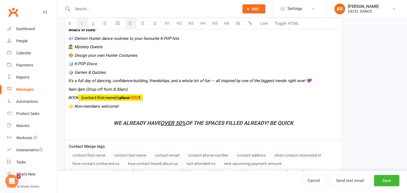
click at [203, 107] on p "🌟 Non-members welcome!" at bounding box center [203, 106] width 271 height 6
click at [310, 81] on icon "It’s a full day of dancing, confidence-building, friendships, and a whole lot o…" at bounding box center [189, 80] width 243 height 5
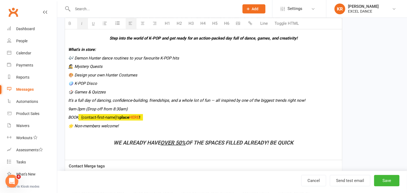
scroll to position [299, 0]
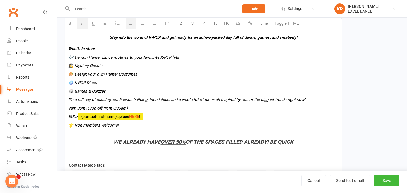
click at [184, 136] on p at bounding box center [203, 134] width 271 height 6
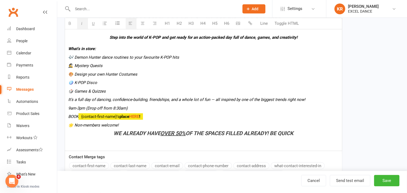
click at [177, 115] on p "BOOK {contact-first-name}'s place HERE !" at bounding box center [203, 117] width 271 height 6
drag, startPoint x: 156, startPoint y: 118, endPoint x: 141, endPoint y: 117, distance: 15.2
click at [152, 118] on p "BOOK {contact-first-name}'s place HERE !" at bounding box center [203, 117] width 271 height 6
drag, startPoint x: 122, startPoint y: 116, endPoint x: 80, endPoint y: 117, distance: 42.6
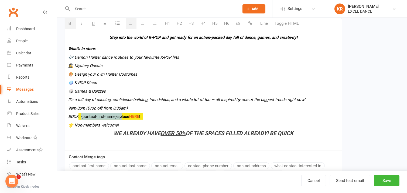
click at [80, 117] on p "BOOK {contact-first-name}'s place HERE !" at bounding box center [203, 117] width 271 height 6
drag, startPoint x: 110, startPoint y: 118, endPoint x: 64, endPoint y: 119, distance: 45.9
click at [97, 117] on p "BOOK place HERE!" at bounding box center [203, 117] width 271 height 6
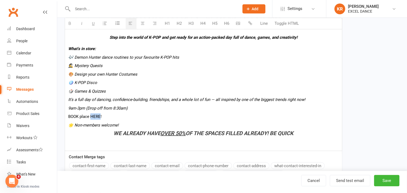
click at [245, 24] on button "button" at bounding box center [250, 23] width 11 height 11
click at [165, 106] on p "9am-3pm (Drop off from 8:30am)" at bounding box center [203, 108] width 271 height 6
drag, startPoint x: 105, startPoint y: 116, endPoint x: 91, endPoint y: 115, distance: 14.3
click at [91, 115] on p "BOOK place HERE !" at bounding box center [203, 117] width 271 height 6
click at [70, 24] on icon "button" at bounding box center [70, 23] width 4 height 4
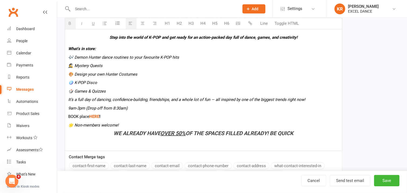
drag, startPoint x: 128, startPoint y: 107, endPoint x: 107, endPoint y: 114, distance: 22.1
click at [128, 108] on p "9am-3pm (Drop off from 8:30am)" at bounding box center [203, 108] width 271 height 6
drag, startPoint x: 67, startPoint y: 116, endPoint x: 118, endPoint y: 117, distance: 51.0
click at [143, 25] on icon "button" at bounding box center [143, 23] width 4 height 4
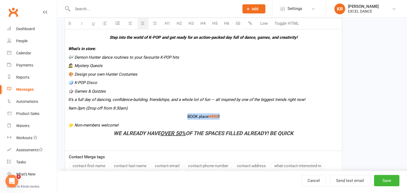
click at [191, 23] on button "H3" at bounding box center [191, 23] width 11 height 11
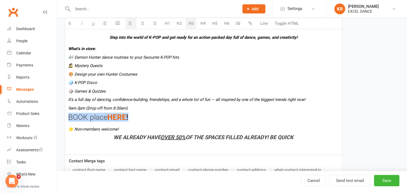
drag, startPoint x: 69, startPoint y: 118, endPoint x: 145, endPoint y: 117, distance: 76.3
click at [145, 117] on h3 "BOOK place HERE !" at bounding box center [203, 118] width 271 height 8
click at [142, 22] on icon "button" at bounding box center [143, 23] width 4 height 4
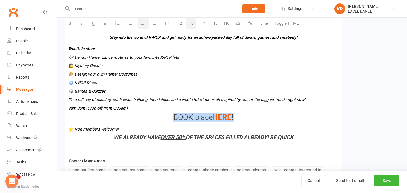
click at [70, 22] on icon "button" at bounding box center [70, 23] width 4 height 4
click at [194, 116] on b "BOOK place HERE !" at bounding box center [203, 117] width 61 height 9
click at [93, 169] on button "contact-first-name" at bounding box center [89, 170] width 40 height 7
drag, startPoint x: 215, startPoint y: 118, endPoint x: 172, endPoint y: 119, distance: 42.9
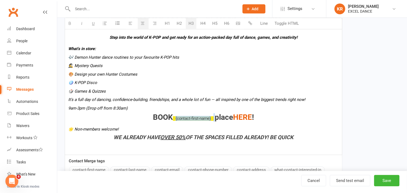
click at [172, 119] on h3 "BOOK {contact-first-name} place HERE !" at bounding box center [203, 118] width 271 height 8
click at [190, 25] on button "H3" at bounding box center [191, 23] width 11 height 11
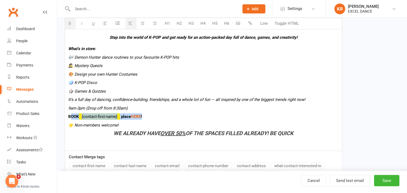
drag, startPoint x: 155, startPoint y: 116, endPoint x: 71, endPoint y: 115, distance: 84.4
click at [71, 115] on p "BOOK {contact-first-name} place HERE !" at bounding box center [203, 117] width 271 height 6
click at [119, 116] on p "BOOK {contact-first-name} place HERE !" at bounding box center [203, 117] width 271 height 6
click at [167, 118] on p "BOOK {contact-first-name}'s place HERE !" at bounding box center [203, 117] width 271 height 6
drag, startPoint x: 135, startPoint y: 116, endPoint x: 97, endPoint y: 90, distance: 46.2
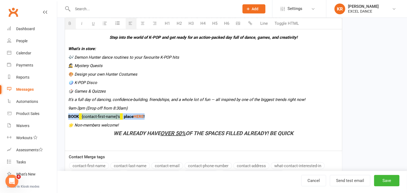
click at [192, 23] on button "H3" at bounding box center [191, 23] width 11 height 11
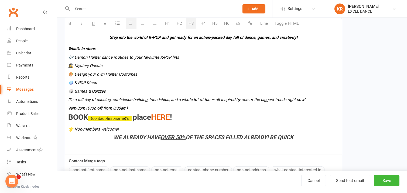
click at [192, 23] on button "H3" at bounding box center [191, 23] width 11 height 11
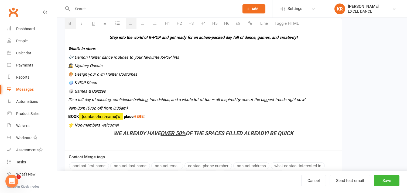
click at [182, 115] on p "BOOK {contact-first-name}'s place HERE !" at bounding box center [203, 117] width 271 height 6
click at [135, 116] on b "place HERE !" at bounding box center [134, 116] width 21 height 5
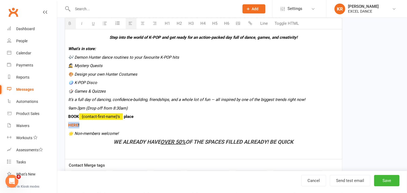
drag, startPoint x: 85, startPoint y: 124, endPoint x: 66, endPoint y: 124, distance: 19.1
click at [66, 124] on div "OCTOBER HALF TERM FUN CLUB Step into the world of K-POP and get ready for an ac…" at bounding box center [203, -1] width 277 height 319
click at [189, 22] on button "H3" at bounding box center [191, 23] width 11 height 11
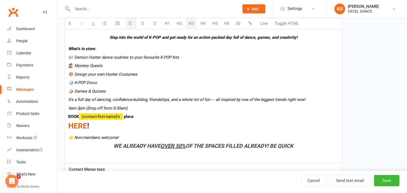
drag, startPoint x: 70, startPoint y: 115, endPoint x: 143, endPoint y: 115, distance: 72.6
click at [143, 115] on p "BOOK {contact-first-name}'s place" at bounding box center [203, 117] width 271 height 6
drag, startPoint x: 94, startPoint y: 126, endPoint x: 68, endPoint y: 117, distance: 28.2
click at [68, 117] on p "BOOK {contact-first-name}'s place HERE !" at bounding box center [203, 122] width 271 height 17
drag, startPoint x: 78, startPoint y: 24, endPoint x: 98, endPoint y: 37, distance: 23.7
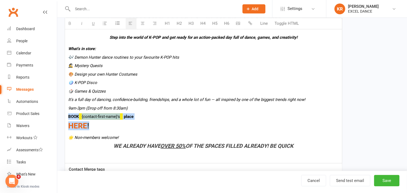
click at [78, 25] on button "button" at bounding box center [82, 23] width 11 height 11
click at [201, 132] on div "OCTOBER HALF TERM FUN CLUB Step into the world of K-POP and get ready for an ac…" at bounding box center [203, 1] width 277 height 323
click at [75, 139] on icon "🌟 Non-members welcome!" at bounding box center [93, 137] width 50 height 5
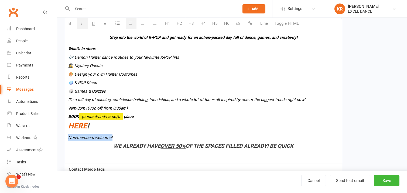
drag, startPoint x: 67, startPoint y: 138, endPoint x: 116, endPoint y: 136, distance: 48.6
click at [116, 136] on div "OCTOBER HALF TERM FUN CLUB Step into the world of K-POP and get ready for an ac…" at bounding box center [203, 1] width 277 height 323
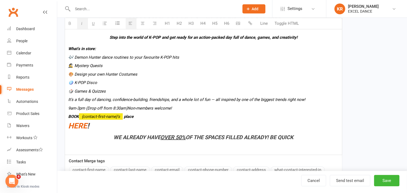
click at [129, 108] on icon "Non-members welcome!" at bounding box center [150, 108] width 44 height 5
click at [74, 101] on icon "It’s a full day of dancing, confidence-building, friendships, and a whole lot o…" at bounding box center [186, 99] width 237 height 5
click at [69, 101] on icon "It’s a full day of dancing, confidence-building, friendships, and a whole lot o…" at bounding box center [186, 99] width 237 height 5
click at [95, 108] on icon "9am-3pm (Drop off from 8:30am)." at bounding box center [98, 108] width 60 height 5
click at [98, 107] on icon "9am-3pm (Drop off from 8:30am)." at bounding box center [98, 108] width 60 height 5
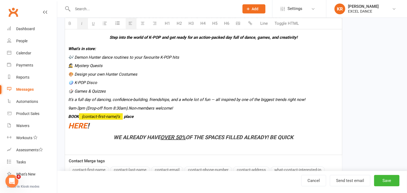
click at [163, 118] on p "BOOK {contact-first-name}'s place" at bounding box center [203, 117] width 271 height 6
click at [173, 110] on icon "Non-members welcome!" at bounding box center [151, 108] width 44 height 5
click at [172, 129] on h3 "HERE !" at bounding box center [203, 126] width 271 height 8
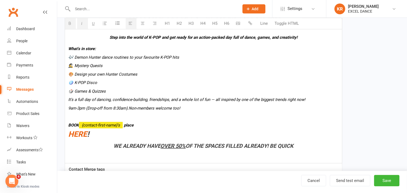
click at [178, 129] on p "BOOK {contact-first-name}'s place HERE !" at bounding box center [203, 126] width 271 height 25
click at [68, 135] on div "OCTOBER HALF TERM FUN CLUB Step into the world of K-POP and get ready for an ac…" at bounding box center [203, 1] width 277 height 323
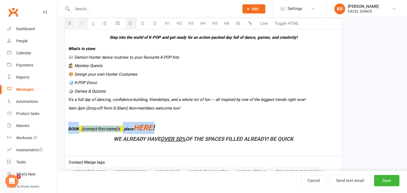
drag, startPoint x: 66, startPoint y: 130, endPoint x: 184, endPoint y: 119, distance: 118.6
click at [187, 22] on button "H3" at bounding box center [191, 23] width 11 height 11
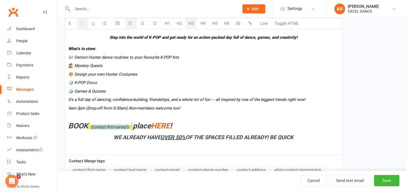
drag, startPoint x: 135, startPoint y: 125, endPoint x: 92, endPoint y: 125, distance: 43.2
click at [92, 125] on icon "BOOK {contact-first-name}'s place" at bounding box center [109, 126] width 83 height 9
click at [181, 125] on h3 "BOOK your place HERE !" at bounding box center [203, 126] width 271 height 8
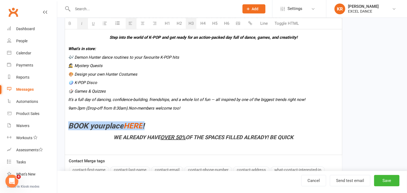
drag, startPoint x: 163, startPoint y: 127, endPoint x: 68, endPoint y: 121, distance: 95.7
click at [68, 127] on h3 "BOOK your place HERE !" at bounding box center [203, 126] width 271 height 8
click at [68, 25] on icon "button" at bounding box center [70, 23] width 4 height 4
click at [69, 22] on icon "button" at bounding box center [70, 23] width 4 height 4
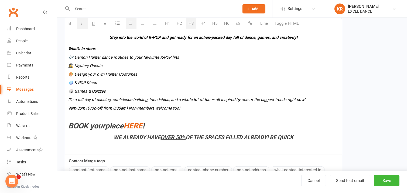
click at [168, 121] on p "BOOK your place HERE !" at bounding box center [203, 122] width 271 height 17
click at [70, 123] on icon "BOOK your place" at bounding box center [95, 126] width 55 height 9
drag, startPoint x: 100, startPoint y: 125, endPoint x: 111, endPoint y: 124, distance: 11.1
click at [111, 124] on icon "BOOK your place" at bounding box center [95, 126] width 55 height 9
drag, startPoint x: 71, startPoint y: 124, endPoint x: 155, endPoint y: 119, distance: 84.5
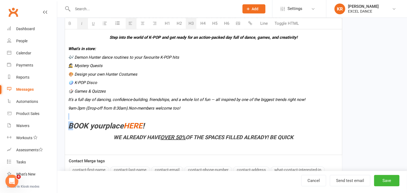
click at [155, 119] on p "BOOK your place HERE !" at bounding box center [203, 122] width 271 height 17
click at [152, 129] on h3 "BOOK your place HERE !" at bounding box center [203, 126] width 271 height 8
drag, startPoint x: 155, startPoint y: 125, endPoint x: 69, endPoint y: 115, distance: 86.3
click at [70, 125] on h3 "BOOK your place HERE !" at bounding box center [203, 126] width 271 height 8
click at [69, 26] on button "button" at bounding box center [70, 23] width 11 height 11
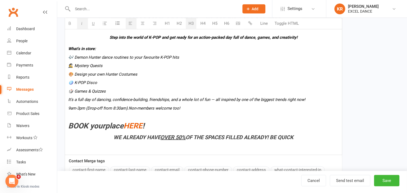
click at [81, 127] on icon "BOOK your place" at bounding box center [95, 126] width 55 height 9
click at [70, 126] on icon "BOOK your place" at bounding box center [95, 126] width 55 height 9
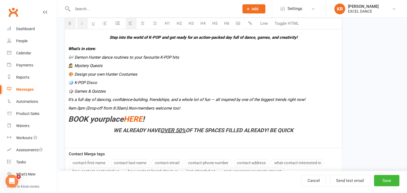
click at [192, 123] on p "BOOK your place HERE !" at bounding box center [203, 120] width 271 height 12
click at [224, 143] on p at bounding box center [203, 141] width 271 height 6
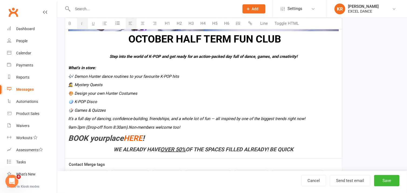
scroll to position [281, 0]
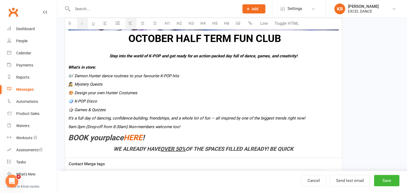
click at [198, 52] on h2 "Step into the world of K-POP and get ready for an action-packed day full of dan…" at bounding box center [203, 54] width 271 height 11
click at [86, 67] on b "What’s in store:" at bounding box center [82, 67] width 28 height 5
click at [117, 56] on b "Step into the world of K-POP and get ready for an action-packed day full of dan…" at bounding box center [204, 56] width 188 height 5
click at [187, 111] on p "🎲 Games & Quizzes" at bounding box center [203, 110] width 271 height 6
click at [390, 181] on button "Save" at bounding box center [386, 180] width 25 height 11
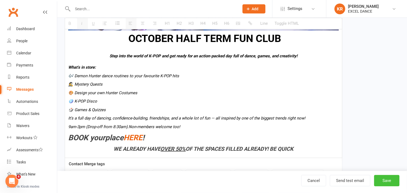
select select "100"
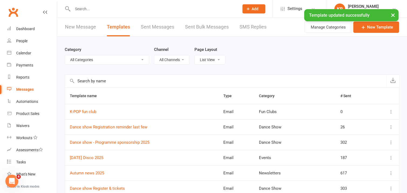
click at [81, 26] on link "New Message" at bounding box center [80, 27] width 31 height 19
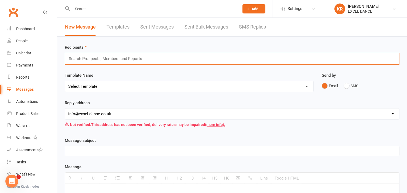
click at [147, 59] on div "Search Prospects, Members and Reports" at bounding box center [232, 59] width 335 height 12
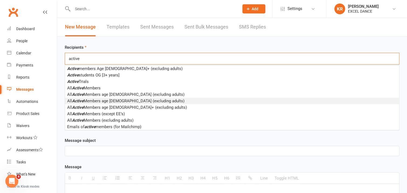
type input "active"
click at [101, 101] on span "All Active Members age 5-13 (excluding adults)" at bounding box center [125, 101] width 117 height 5
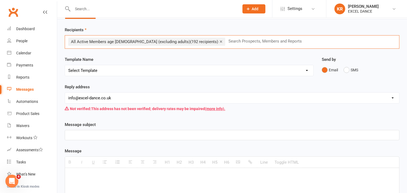
scroll to position [18, 0]
click at [221, 71] on select "Select Template [Email] Parking and Safe Drop off of Children [Email] Parking a…" at bounding box center [189, 70] width 248 height 11
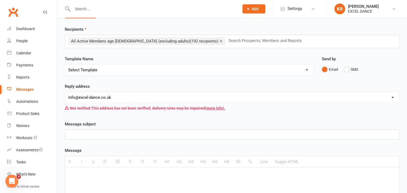
select select "107"
click at [65, 65] on select "Select Template [Email] Parking and Safe Drop off of Children [Email] Parking a…" at bounding box center [189, 70] width 248 height 11
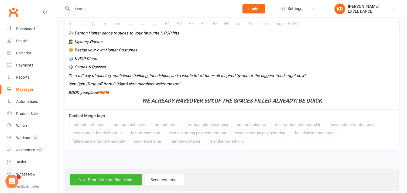
scroll to position [422, 0]
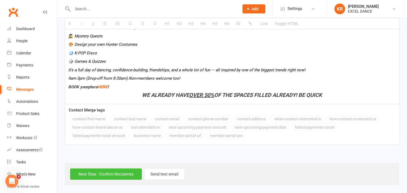
click at [103, 173] on input "Next Step - Confirm Recipients" at bounding box center [106, 174] width 72 height 11
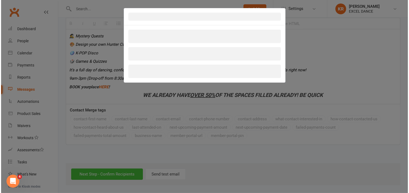
scroll to position [424, 0]
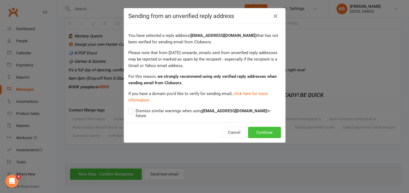
click at [265, 130] on button "Continue" at bounding box center [264, 132] width 33 height 11
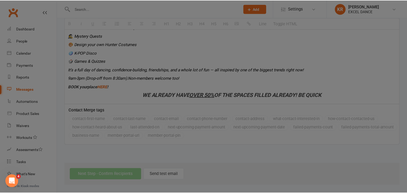
scroll to position [422, 0]
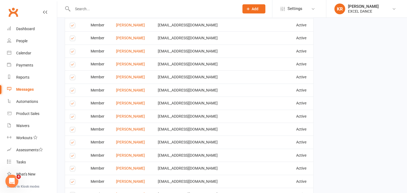
scroll to position [633, 0]
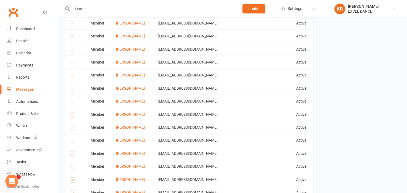
click at [72, 51] on label at bounding box center [73, 51] width 7 height 0
click at [72, 47] on input "checkbox" at bounding box center [72, 47] width 4 height 0
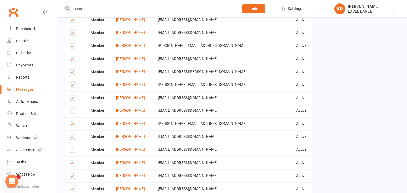
scroll to position [798, 0]
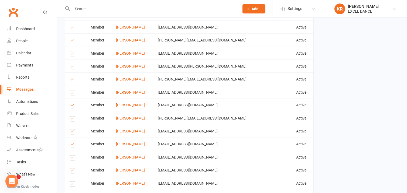
click at [73, 68] on label at bounding box center [73, 68] width 7 height 0
click at [73, 64] on input "checkbox" at bounding box center [72, 64] width 4 height 0
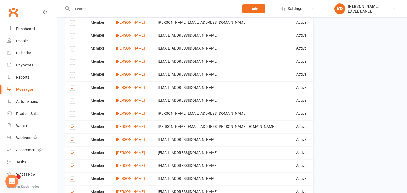
scroll to position [896, 0]
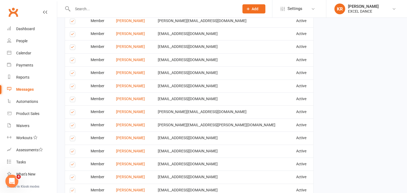
click at [72, 61] on label at bounding box center [73, 61] width 7 height 0
click at [72, 58] on input "checkbox" at bounding box center [72, 58] width 4 height 0
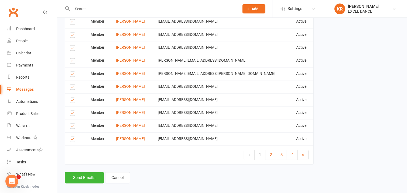
scroll to position [949, 0]
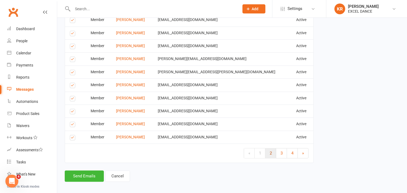
click at [270, 155] on span "2" at bounding box center [271, 153] width 2 height 5
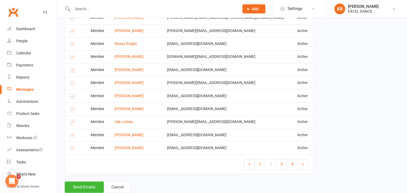
scroll to position [968, 0]
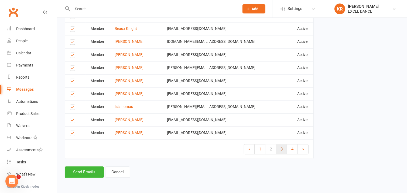
click at [283, 152] on link "3" at bounding box center [281, 150] width 11 height 10
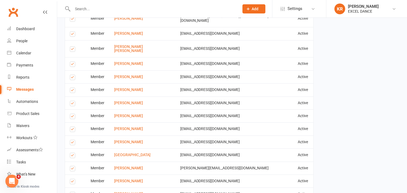
scroll to position [891, 0]
click at [73, 117] on label at bounding box center [73, 117] width 7 height 0
click at [73, 114] on input "checkbox" at bounding box center [72, 114] width 4 height 0
click at [71, 117] on label at bounding box center [73, 117] width 7 height 0
click at [71, 114] on input "checkbox" at bounding box center [72, 114] width 4 height 0
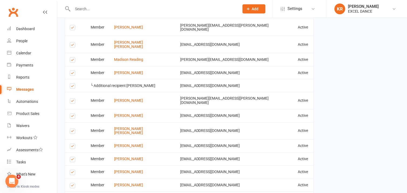
scroll to position [806, 0]
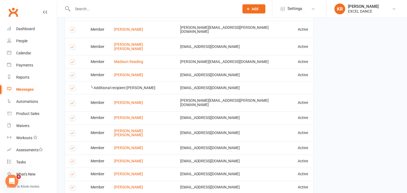
drag, startPoint x: 71, startPoint y: 72, endPoint x: 194, endPoint y: 98, distance: 125.0
click at [72, 89] on label at bounding box center [73, 89] width 7 height 0
click at [72, 86] on input "checkbox" at bounding box center [72, 86] width 4 height 0
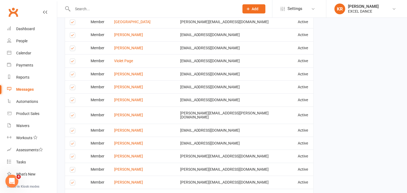
scroll to position [593, 0]
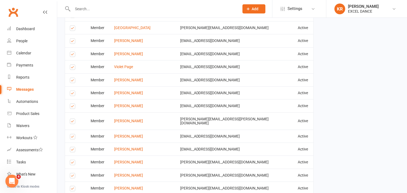
click at [71, 122] on label at bounding box center [73, 122] width 7 height 0
click at [71, 119] on input "checkbox" at bounding box center [72, 119] width 4 height 0
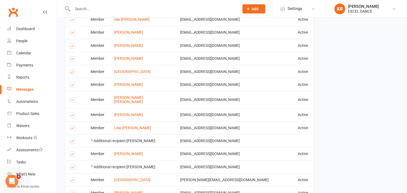
click at [71, 155] on label at bounding box center [73, 155] width 7 height 0
click at [71, 152] on input "checkbox" at bounding box center [72, 152] width 4 height 0
click at [71, 129] on label at bounding box center [73, 129] width 7 height 0
click at [71, 126] on input "checkbox" at bounding box center [72, 126] width 4 height 0
click at [74, 142] on label at bounding box center [73, 142] width 7 height 0
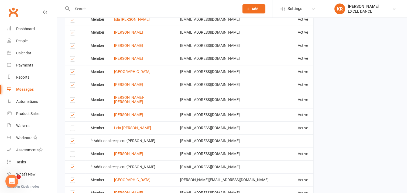
click at [73, 139] on input "checkbox" at bounding box center [72, 139] width 4 height 0
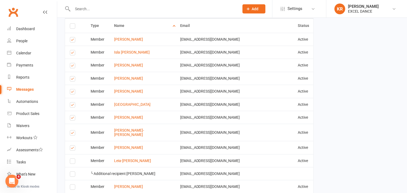
scroll to position [402, 0]
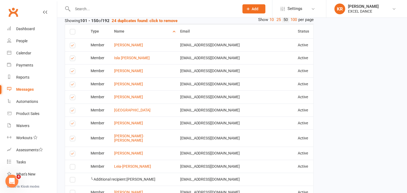
click at [73, 85] on label at bounding box center [73, 85] width 7 height 0
click at [73, 82] on input "checkbox" at bounding box center [72, 82] width 4 height 0
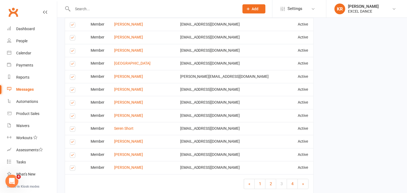
scroll to position [985, 0]
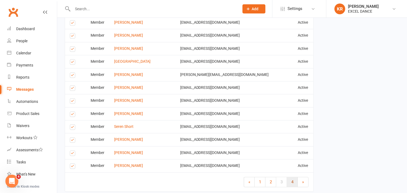
click at [291, 180] on span "4" at bounding box center [292, 182] width 2 height 5
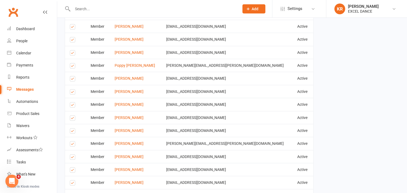
scroll to position [690, 0]
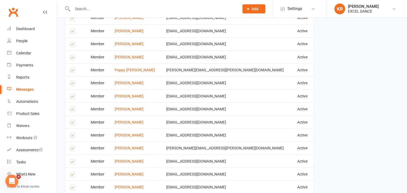
click at [71, 84] on label at bounding box center [73, 84] width 7 height 0
click at [71, 81] on input "checkbox" at bounding box center [72, 81] width 4 height 0
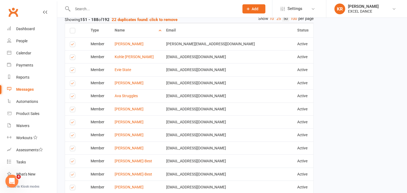
scroll to position [397, 0]
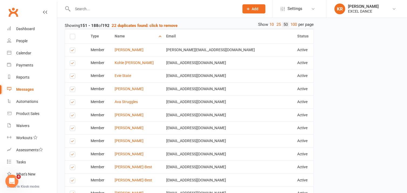
click at [70, 103] on label at bounding box center [73, 103] width 7 height 0
click at [70, 100] on input "checkbox" at bounding box center [72, 100] width 4 height 0
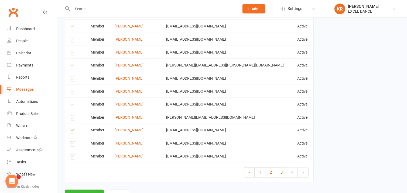
scroll to position [798, 0]
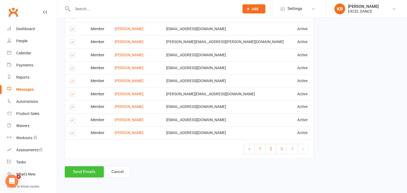
click at [86, 173] on button "Send Emails" at bounding box center [84, 172] width 39 height 11
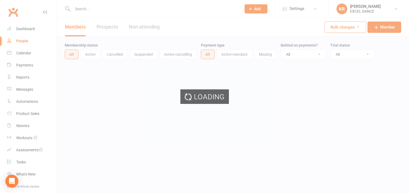
select select "100"
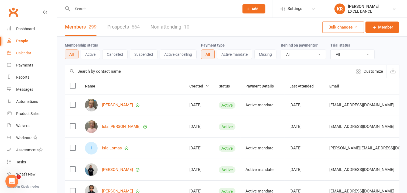
click at [29, 54] on div "Calendar" at bounding box center [23, 53] width 15 height 4
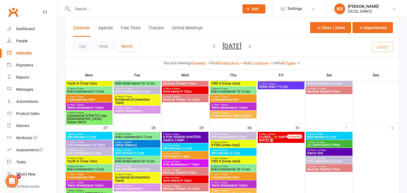
scroll to position [304, 0]
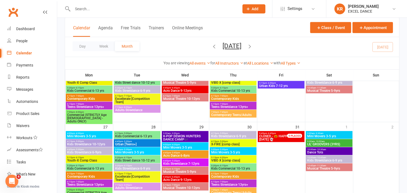
click at [194, 137] on span "K-POP DEMON HUNTERS DANCE CAMP🎶" at bounding box center [185, 138] width 45 height 6
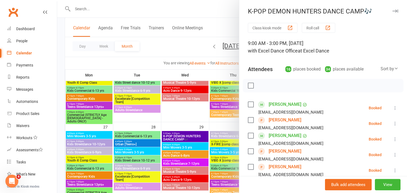
click at [392, 14] on button "button" at bounding box center [395, 11] width 6 height 6
